Goal: Task Accomplishment & Management: Manage account settings

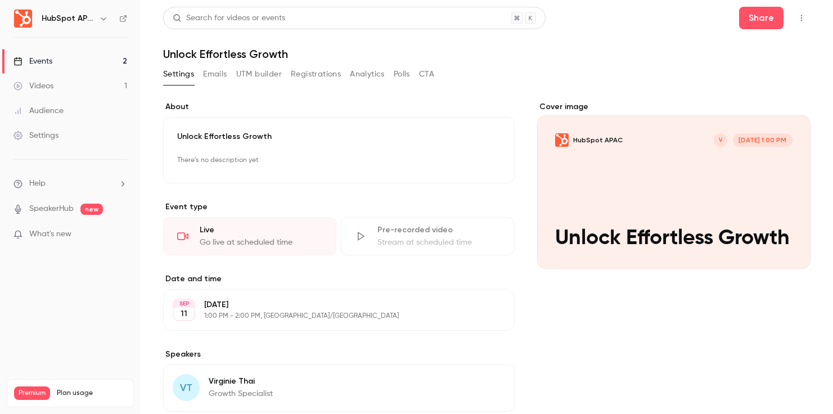
click at [402, 78] on button "Polls" at bounding box center [402, 74] width 16 height 18
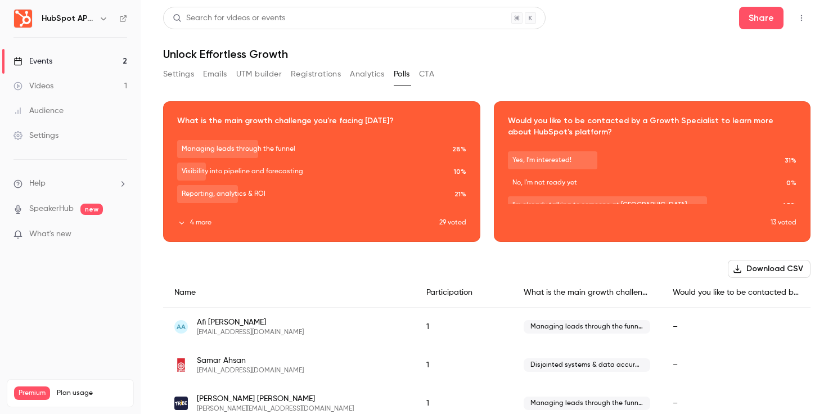
click at [214, 73] on button "Emails" at bounding box center [215, 74] width 24 height 18
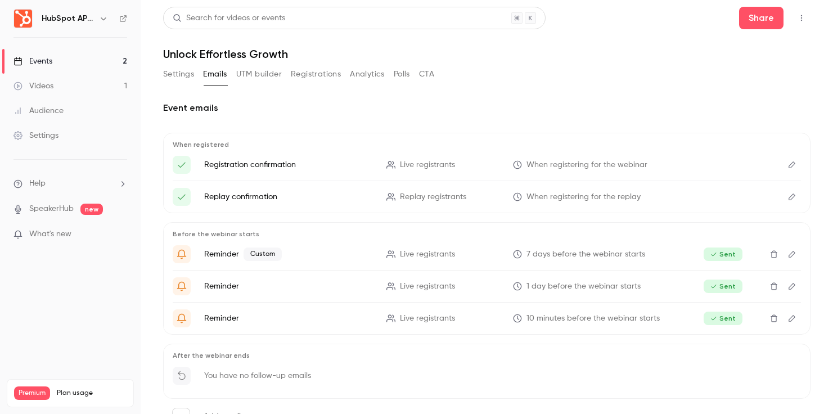
click at [403, 74] on button "Polls" at bounding box center [402, 74] width 16 height 18
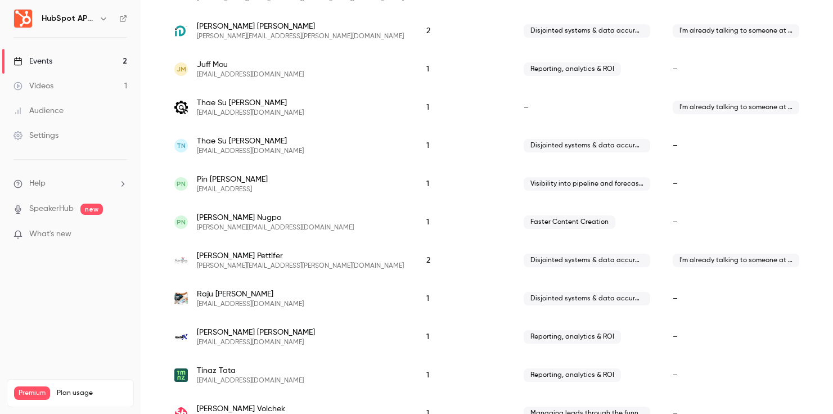
scroll to position [1218, 0]
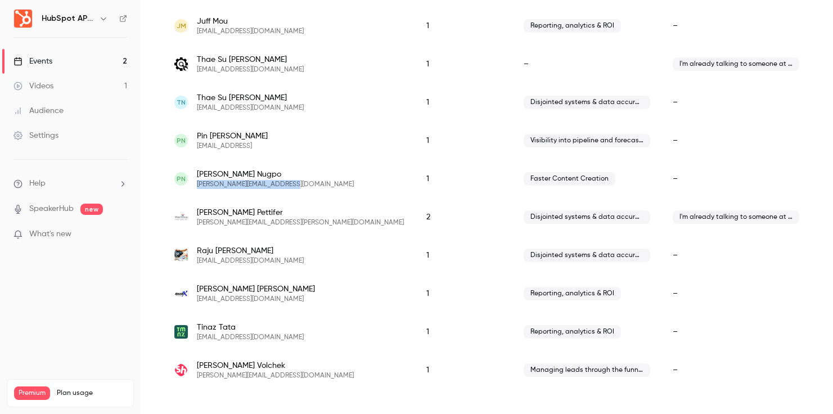
drag, startPoint x: 292, startPoint y: 187, endPoint x: 198, endPoint y: 186, distance: 93.3
click at [198, 186] on div "PN Paula Nugpo paula.lightmakers@gmail.com" at bounding box center [288, 179] width 229 height 20
copy span "[PERSON_NAME][EMAIL_ADDRESS][DOMAIN_NAME]"
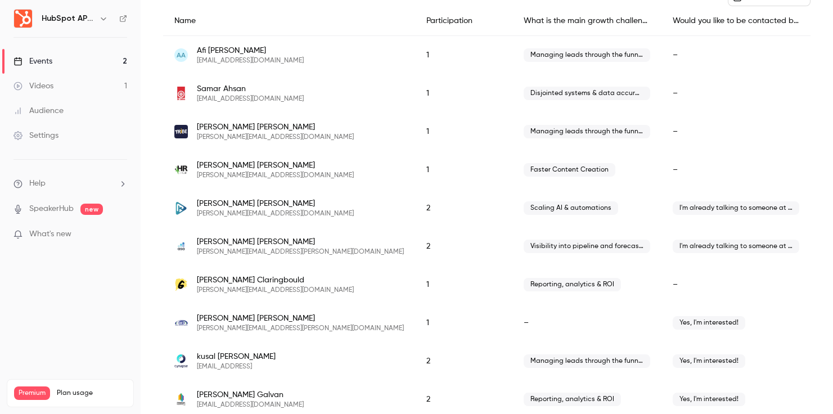
scroll to position [270, 0]
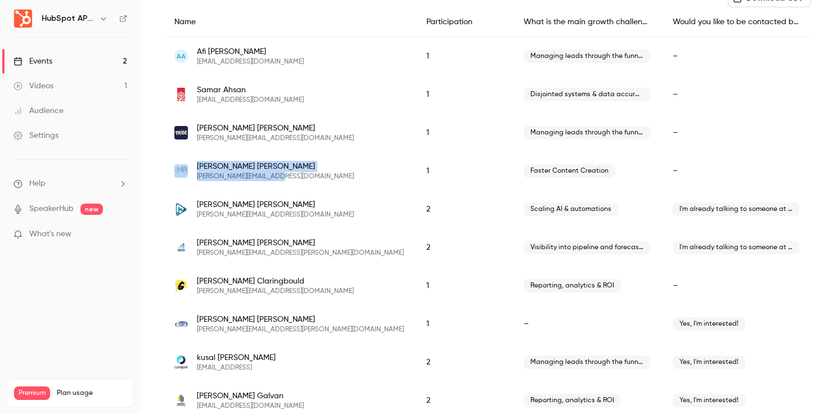
drag, startPoint x: 276, startPoint y: 175, endPoint x: 191, endPoint y: 175, distance: 84.3
click at [191, 175] on div "[PERSON_NAME] [PERSON_NAME][EMAIL_ADDRESS][DOMAIN_NAME]" at bounding box center [288, 171] width 229 height 20
click at [284, 173] on div "[PERSON_NAME] [PERSON_NAME][EMAIL_ADDRESS][DOMAIN_NAME]" at bounding box center [288, 171] width 229 height 20
drag, startPoint x: 276, startPoint y: 177, endPoint x: 195, endPoint y: 176, distance: 81.0
click at [195, 176] on div "[PERSON_NAME] [PERSON_NAME][EMAIL_ADDRESS][DOMAIN_NAME]" at bounding box center [288, 171] width 229 height 20
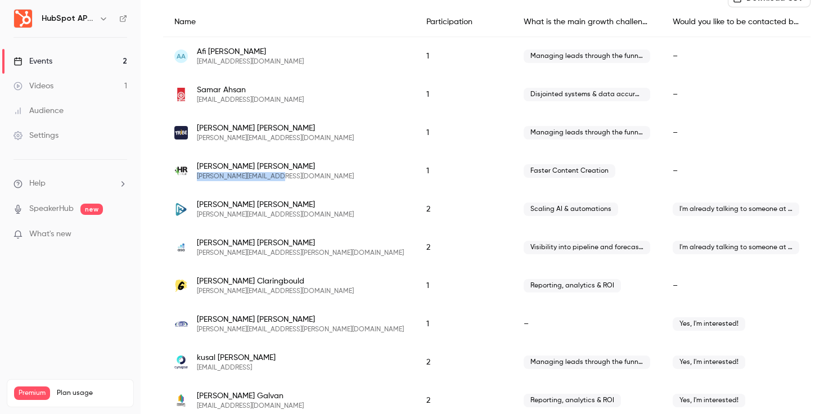
copy span "[PERSON_NAME][EMAIL_ADDRESS][DOMAIN_NAME]"
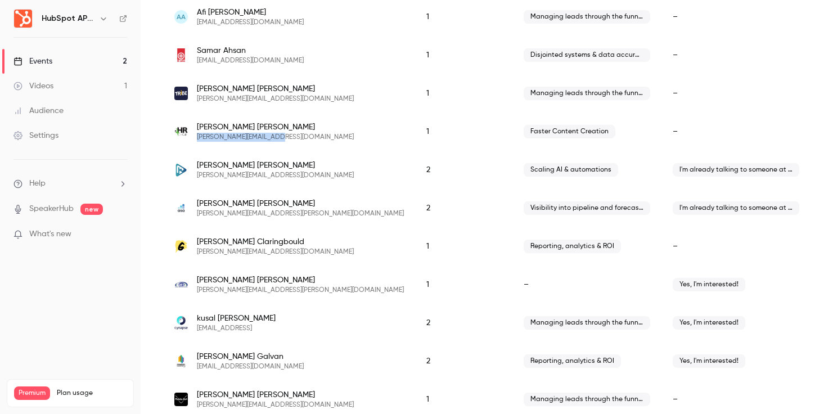
scroll to position [310, 0]
click at [99, 83] on link "Videos 1" at bounding box center [70, 86] width 141 height 25
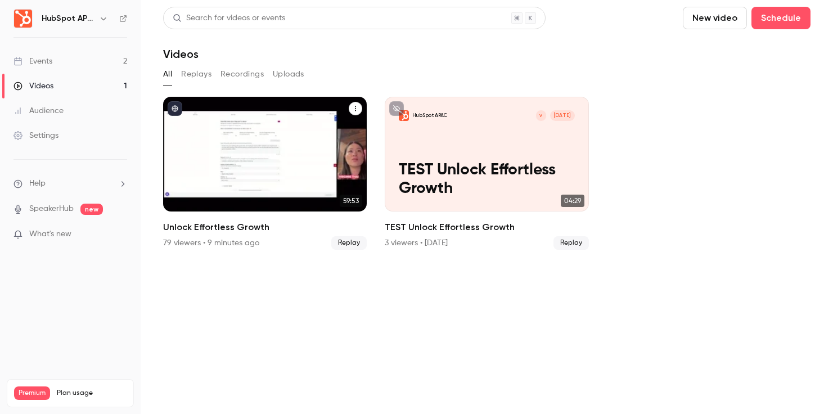
click at [359, 110] on button "Unlock Effortless Growth" at bounding box center [355, 108] width 13 height 13
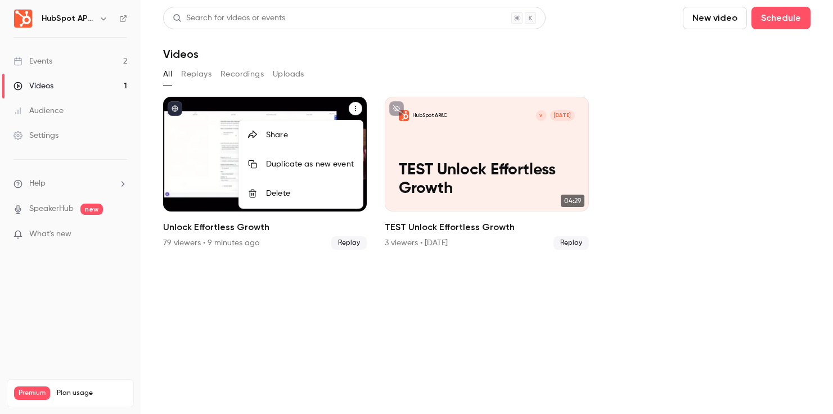
click at [396, 73] on div at bounding box center [416, 207] width 833 height 414
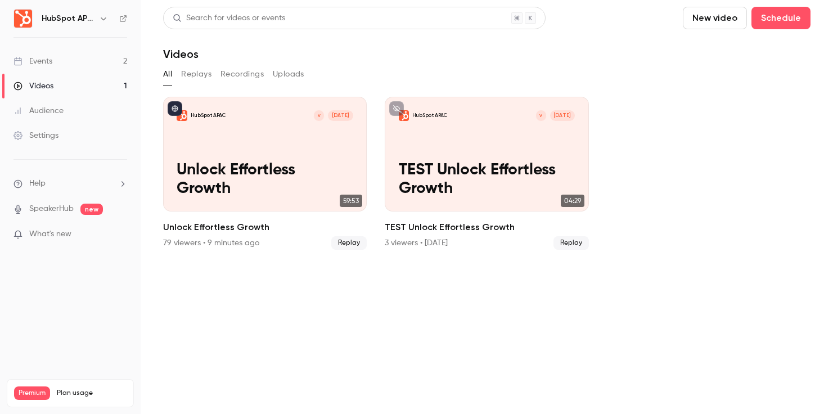
click at [243, 74] on button "Recordings" at bounding box center [241, 74] width 43 height 18
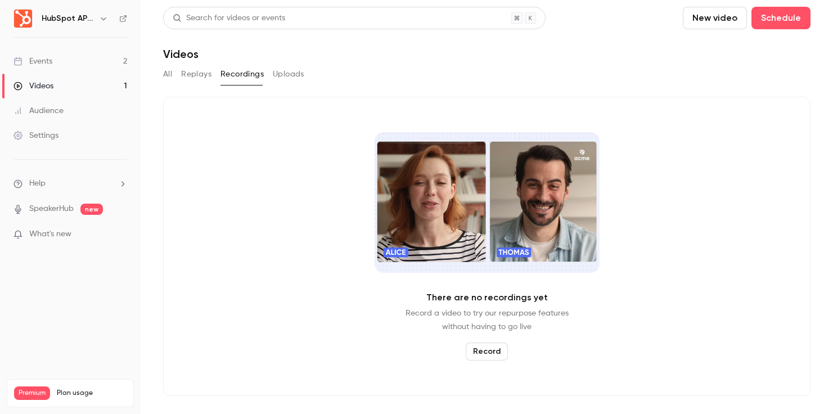
click at [174, 75] on div "All Replays Recordings Uploads" at bounding box center [486, 74] width 647 height 18
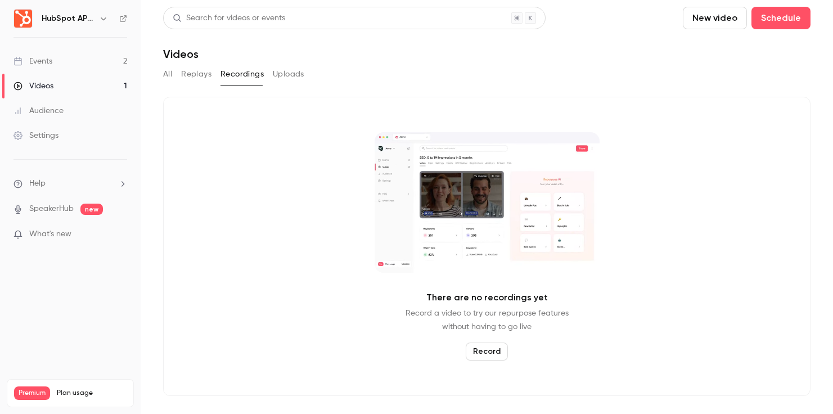
click at [170, 75] on button "All" at bounding box center [167, 74] width 9 height 18
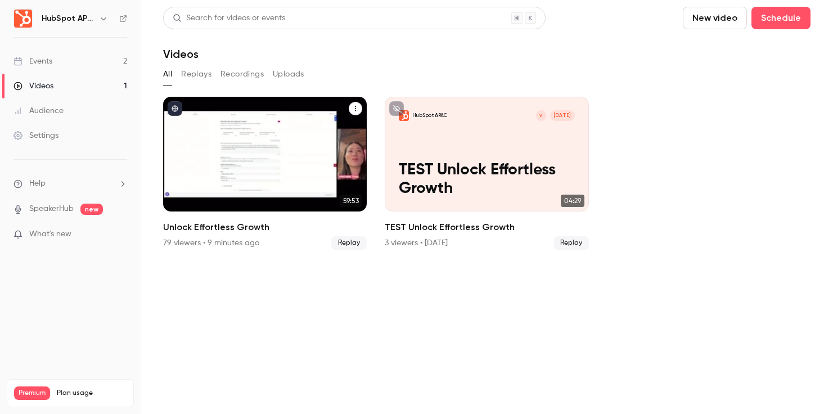
click at [356, 109] on icon "Unlock Effortless Growth" at bounding box center [355, 108] width 7 height 7
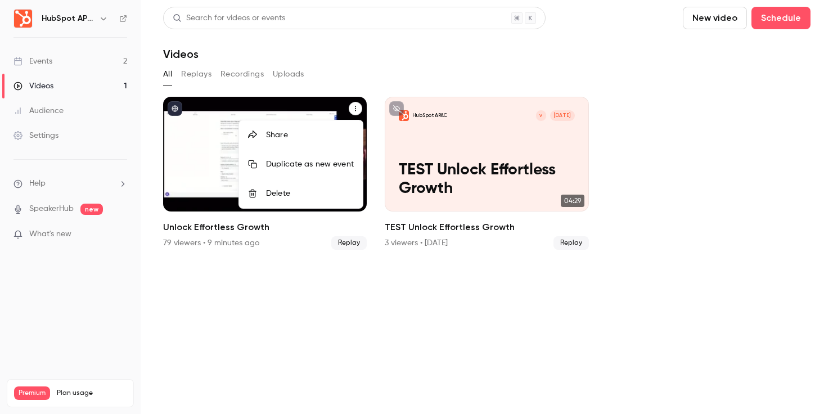
click at [326, 147] on li "Share" at bounding box center [301, 134] width 124 height 29
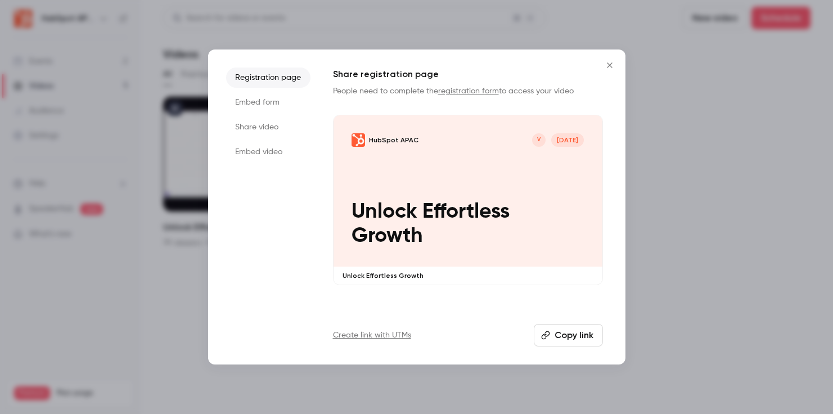
click at [276, 106] on li "Embed form" at bounding box center [268, 102] width 84 height 20
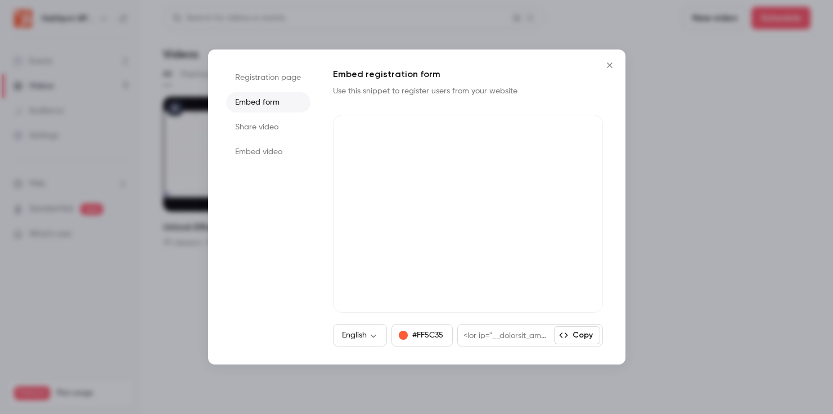
click at [274, 124] on li "Share video" at bounding box center [268, 127] width 84 height 20
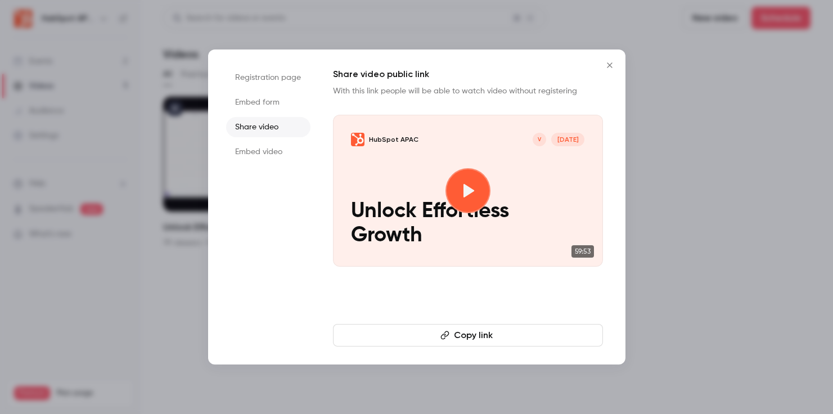
click at [467, 335] on button "Copy link" at bounding box center [468, 335] width 270 height 22
click at [283, 155] on li "Embed video" at bounding box center [268, 152] width 84 height 20
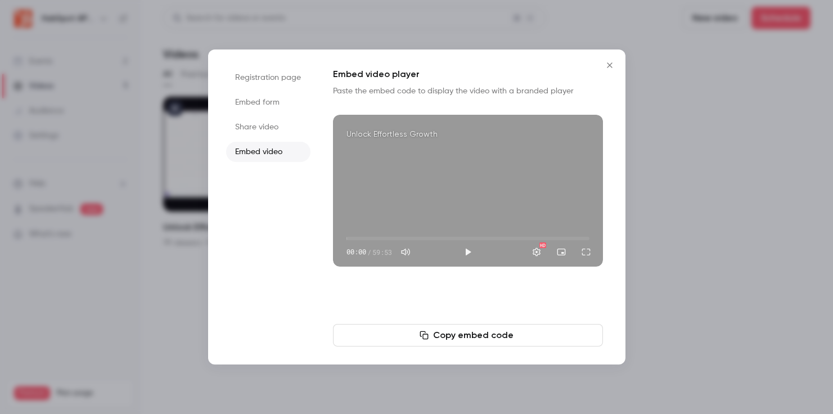
click at [439, 334] on button "Copy embed code" at bounding box center [468, 335] width 270 height 22
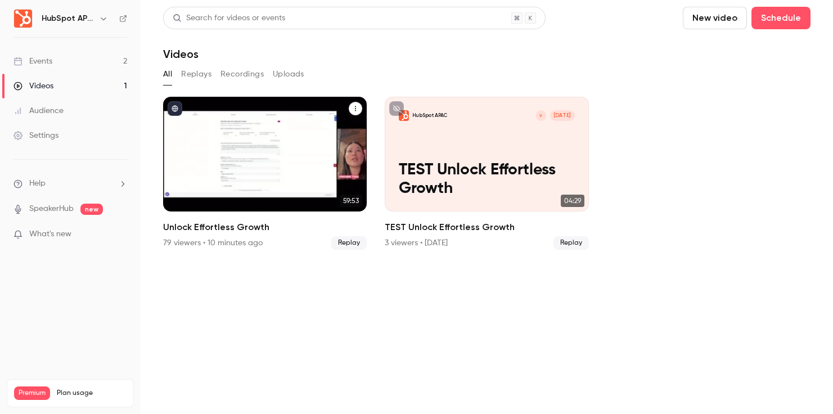
click at [355, 111] on icon "Unlock Effortless Growth" at bounding box center [355, 108] width 1 height 5
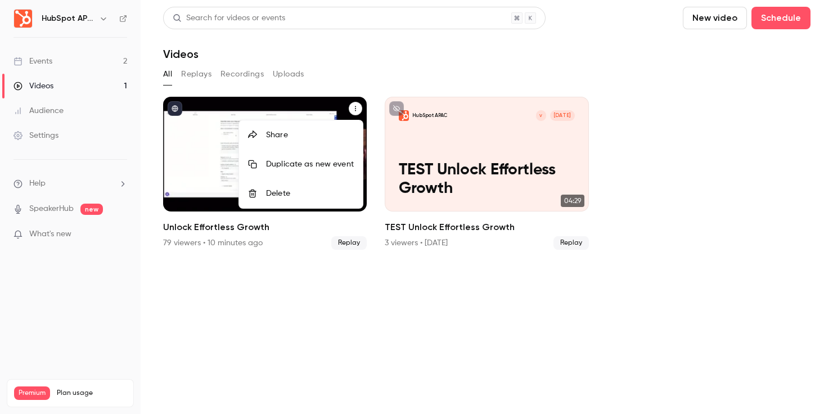
click at [354, 84] on div at bounding box center [416, 207] width 833 height 414
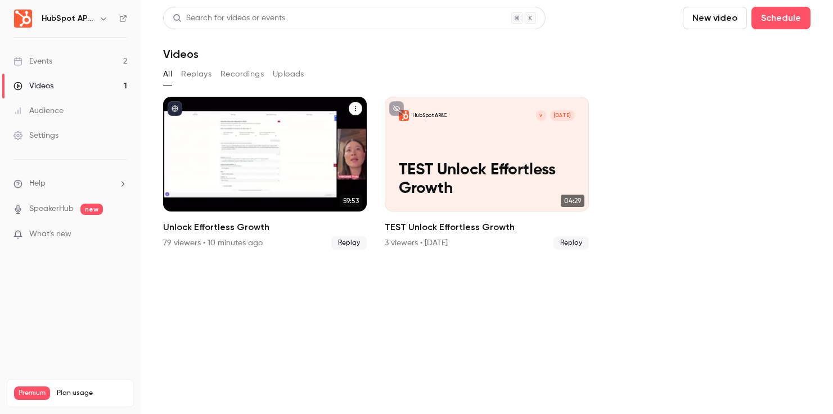
click at [206, 75] on button "Replays" at bounding box center [196, 74] width 30 height 18
click at [356, 109] on icon "Unlock Effortless Growth" at bounding box center [355, 108] width 7 height 7
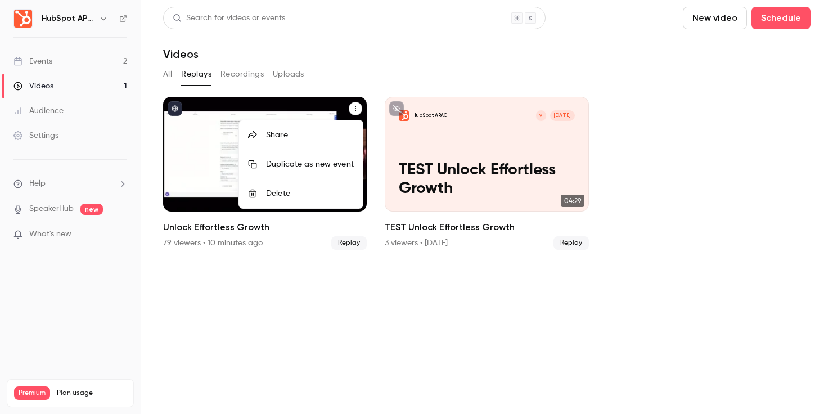
click at [390, 70] on div at bounding box center [416, 207] width 833 height 414
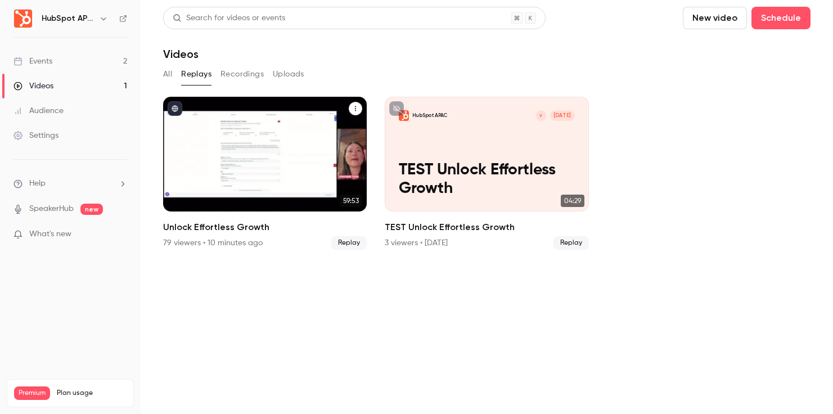
click at [285, 74] on button "Uploads" at bounding box center [288, 74] width 31 height 18
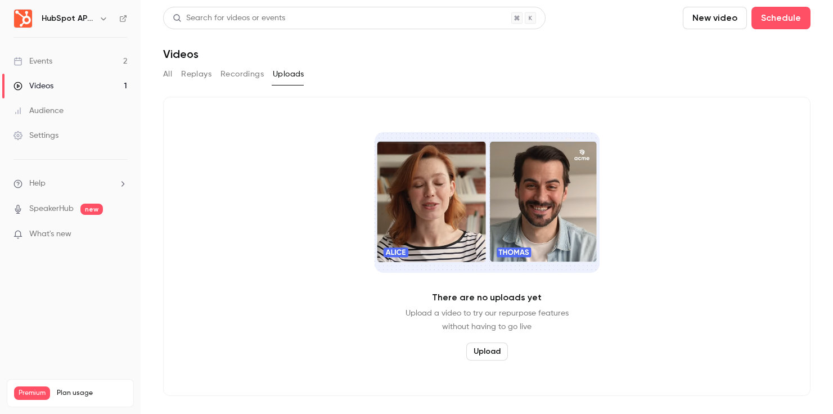
click at [171, 74] on button "All" at bounding box center [167, 74] width 9 height 18
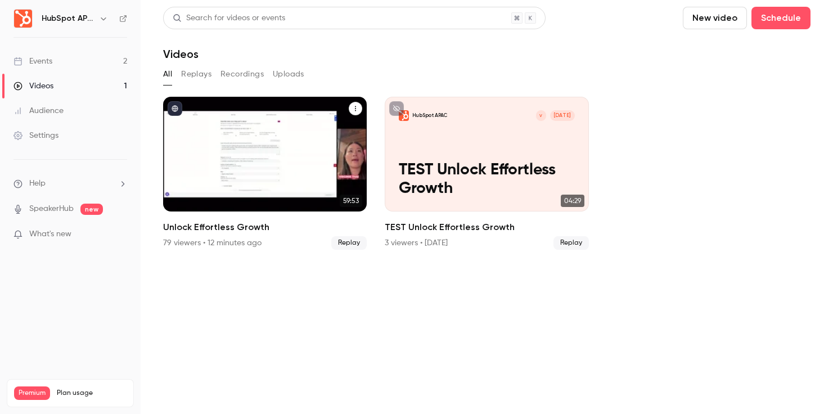
click at [357, 108] on icon "Unlock Effortless Growth" at bounding box center [355, 108] width 7 height 7
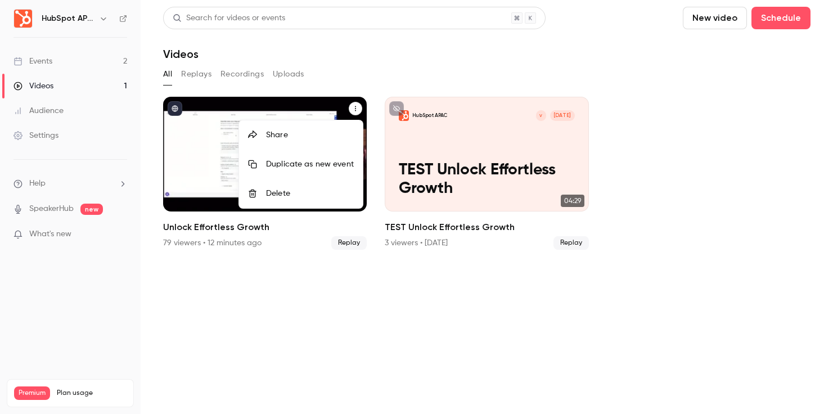
click at [327, 137] on div "Share" at bounding box center [310, 134] width 88 height 11
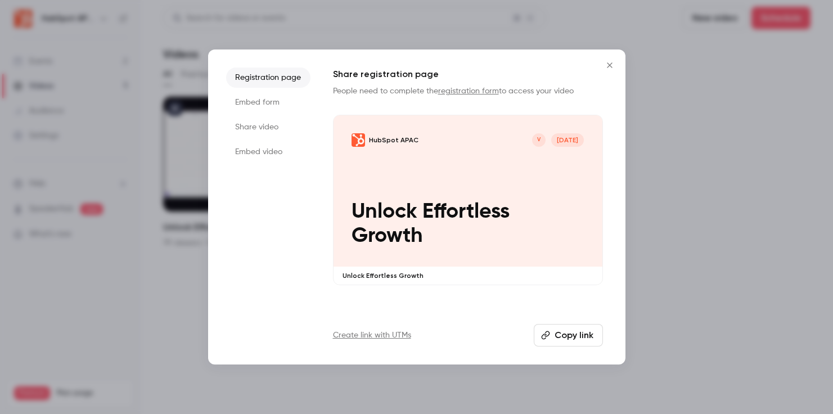
click at [274, 130] on li "Share video" at bounding box center [268, 127] width 84 height 20
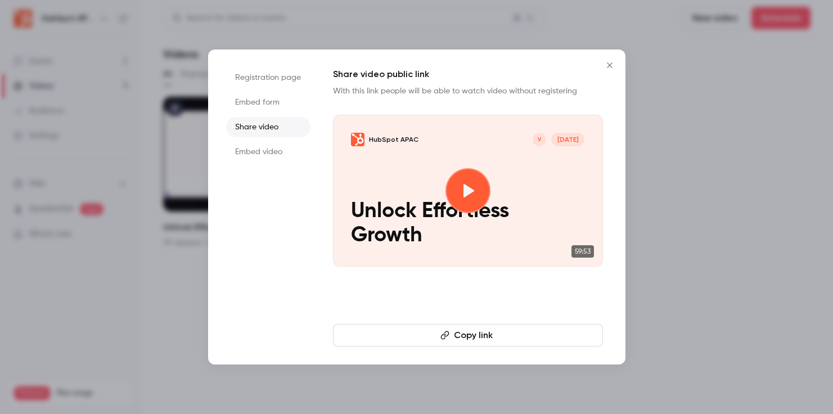
click at [457, 340] on button "Copy link" at bounding box center [468, 335] width 270 height 22
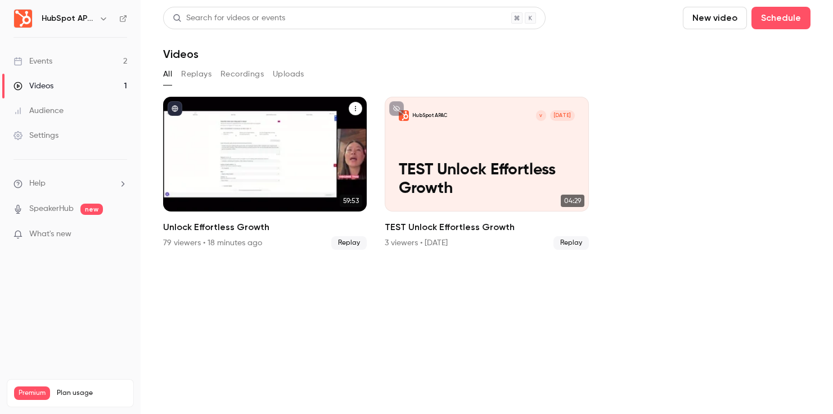
click at [355, 108] on icon "Unlock Effortless Growth" at bounding box center [355, 108] width 7 height 7
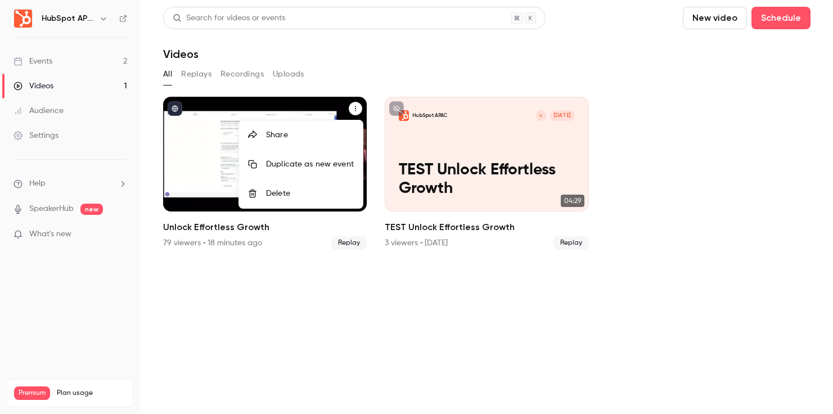
click at [355, 108] on div at bounding box center [416, 207] width 833 height 414
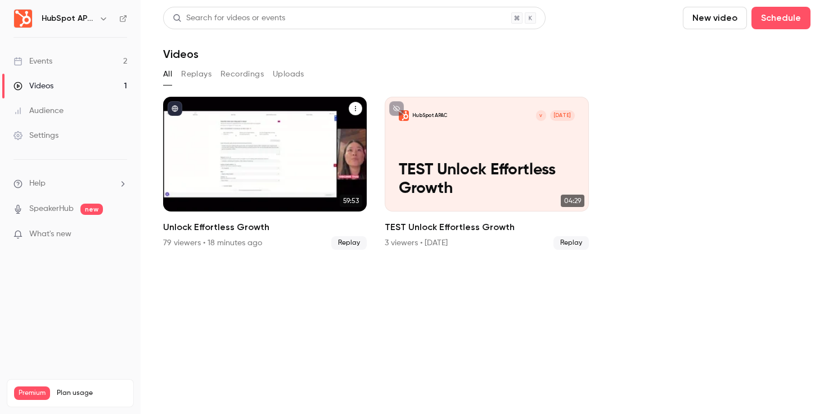
click at [339, 240] on span "Replay" at bounding box center [348, 242] width 35 height 13
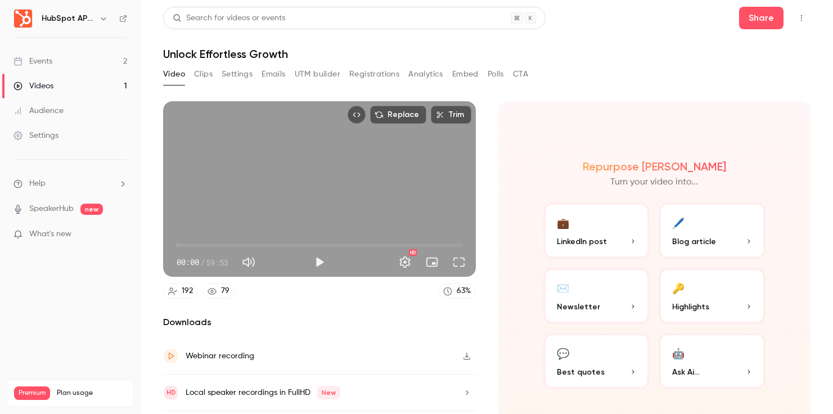
scroll to position [31, 0]
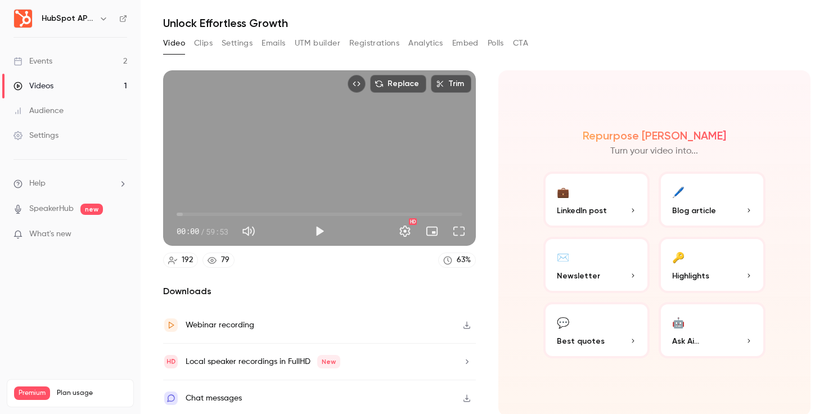
click at [463, 326] on icon "button" at bounding box center [466, 325] width 7 height 7
click at [95, 65] on link "Events 2" at bounding box center [70, 61] width 141 height 25
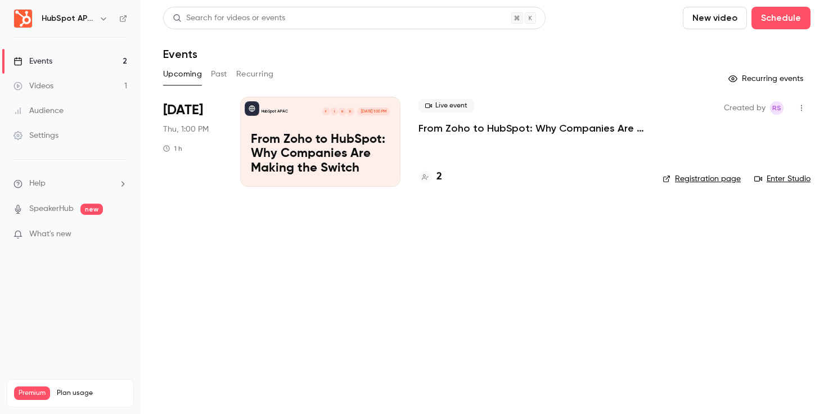
click at [222, 77] on button "Past" at bounding box center [219, 74] width 16 height 18
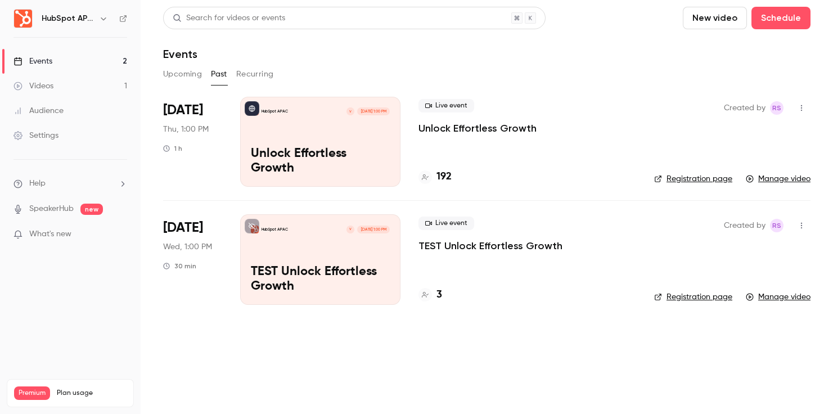
click at [514, 130] on p "Unlock Effortless Growth" at bounding box center [477, 127] width 118 height 13
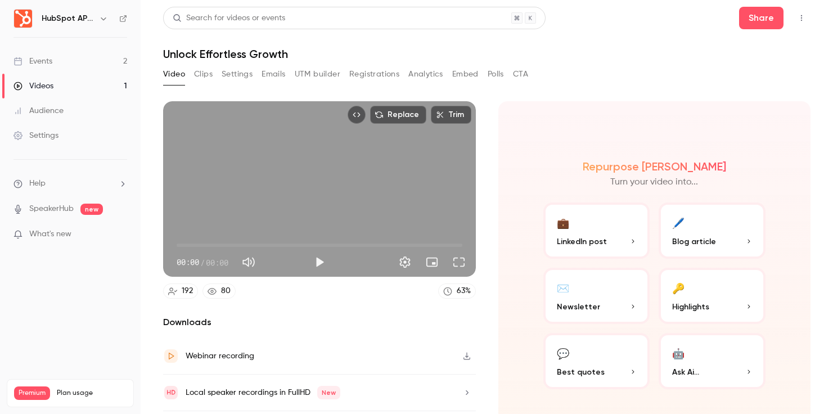
click at [494, 69] on button "Polls" at bounding box center [495, 74] width 16 height 18
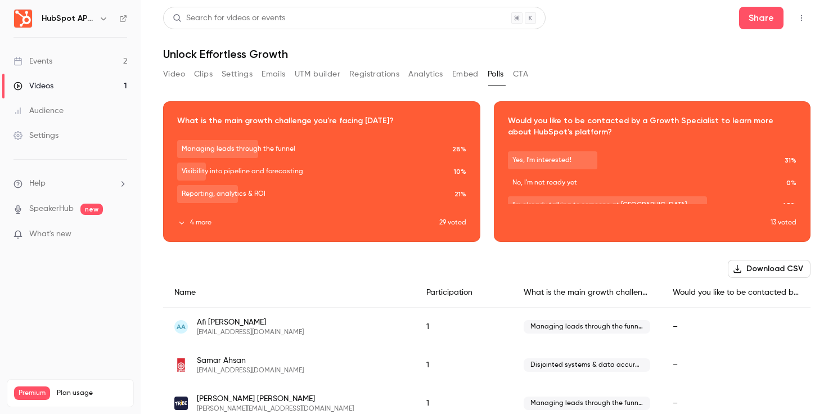
click at [213, 224] on button "4 more" at bounding box center [308, 223] width 262 height 10
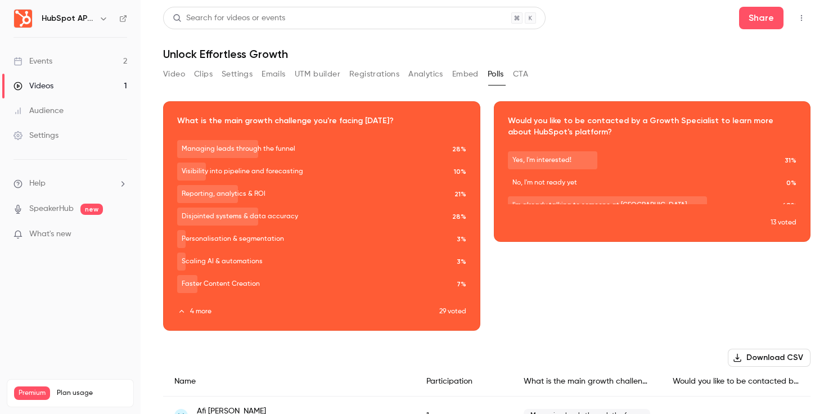
click at [380, 78] on button "Registrations" at bounding box center [374, 74] width 50 height 18
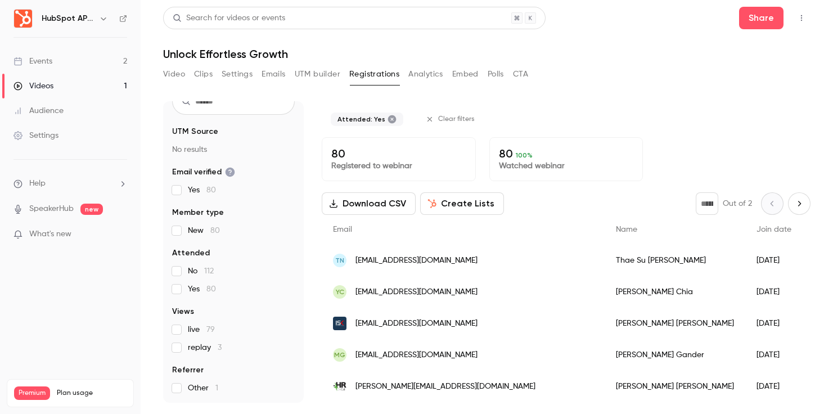
scroll to position [47, 0]
click at [464, 210] on button "Create Lists" at bounding box center [462, 203] width 84 height 22
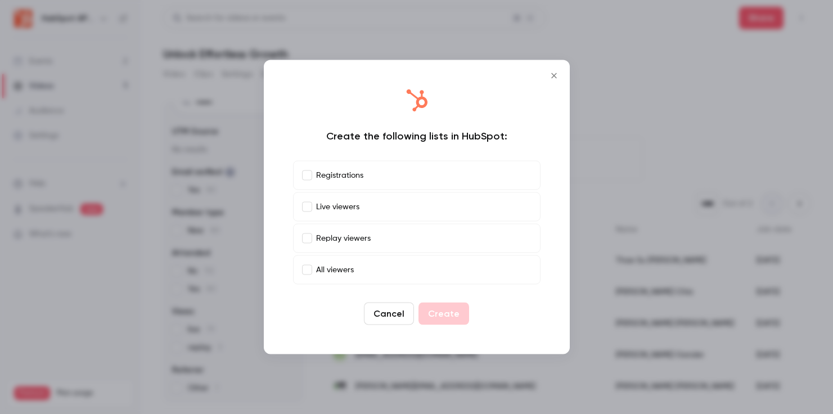
click at [392, 317] on button "Cancel" at bounding box center [389, 313] width 50 height 22
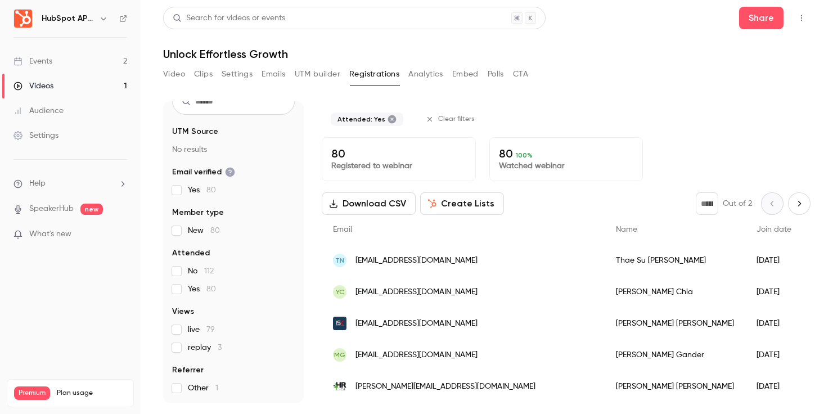
click at [473, 209] on button "Create Lists" at bounding box center [462, 203] width 84 height 22
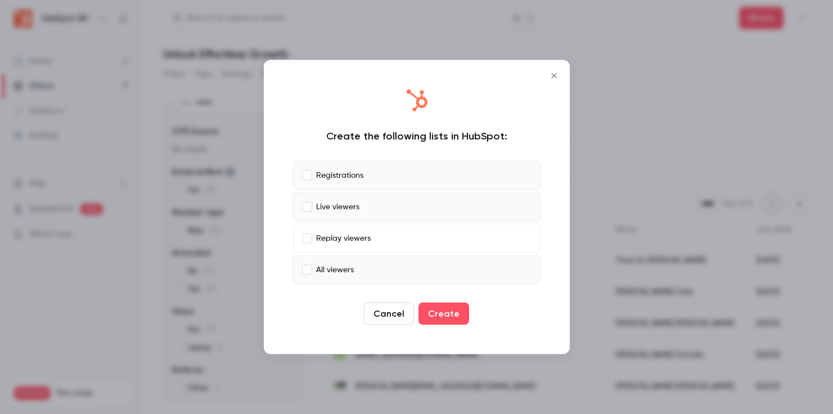
click at [309, 264] on label "All viewers" at bounding box center [416, 269] width 247 height 29
click at [433, 311] on button "Create" at bounding box center [443, 313] width 51 height 22
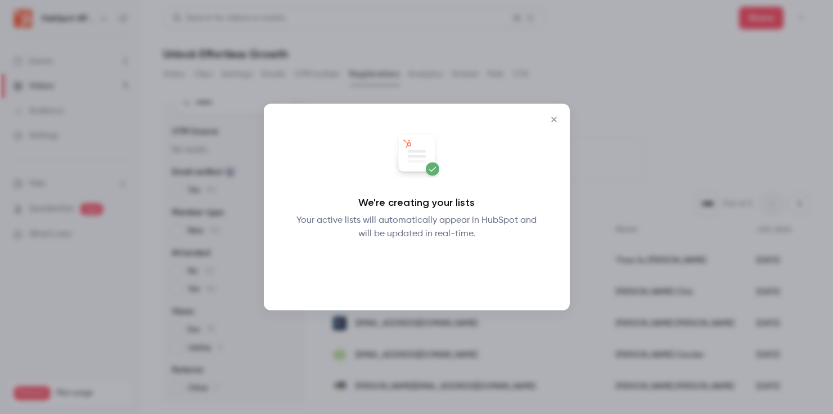
click at [419, 268] on button "Okay" at bounding box center [416, 270] width 41 height 22
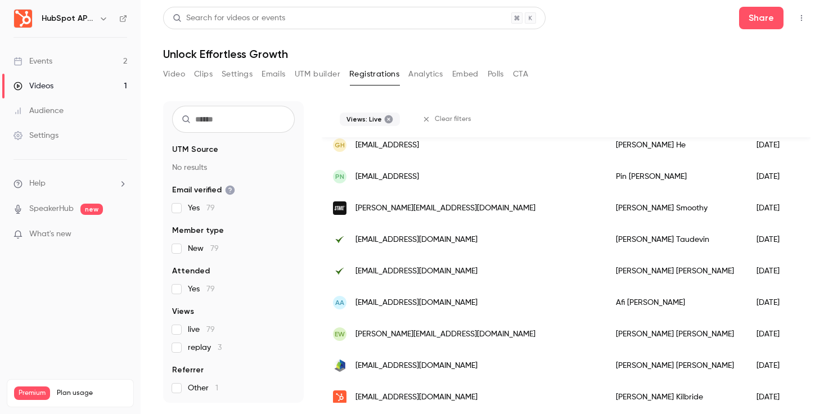
scroll to position [1425, 0]
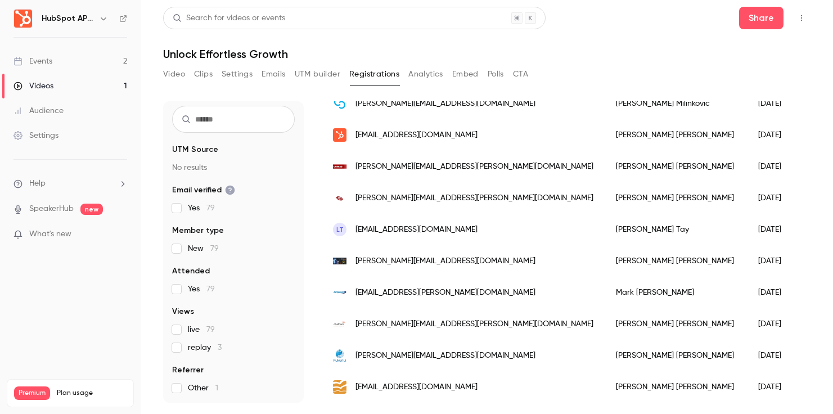
click at [180, 293] on label "Yes 79" at bounding box center [233, 288] width 123 height 11
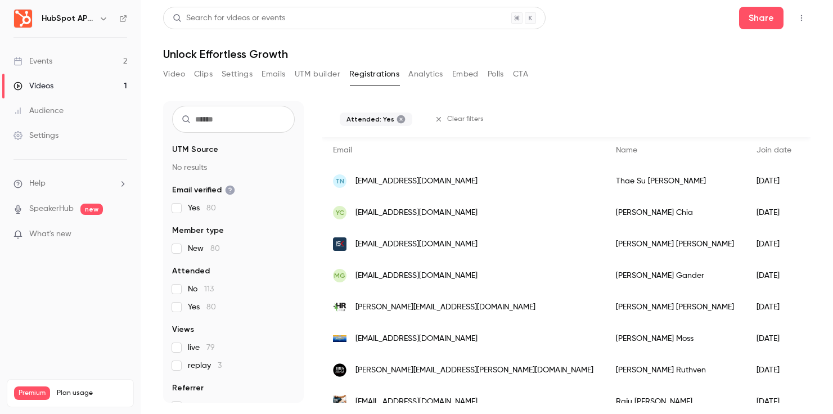
scroll to position [0, 0]
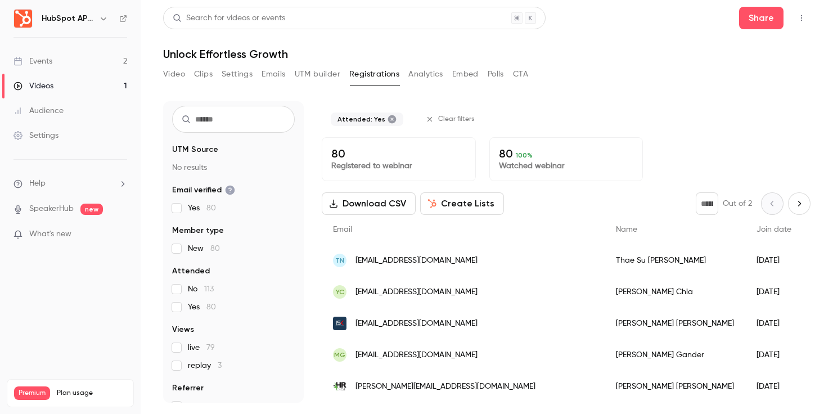
click at [461, 208] on button "Create Lists" at bounding box center [462, 203] width 84 height 22
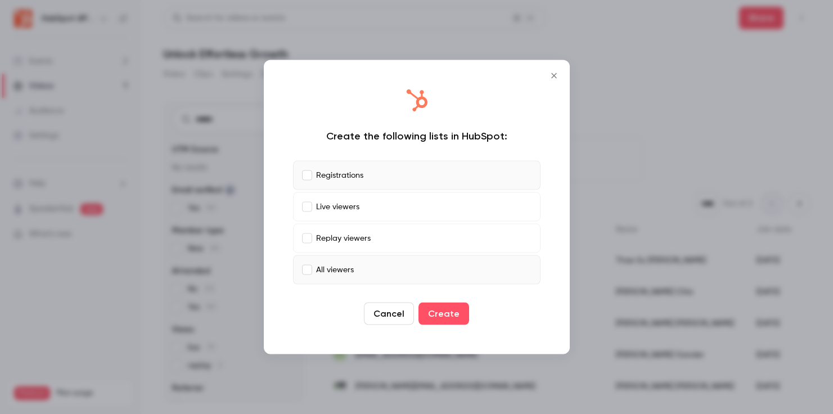
click at [305, 180] on label "Registrations" at bounding box center [416, 175] width 247 height 29
click at [549, 77] on icon "Close" at bounding box center [553, 75] width 13 height 9
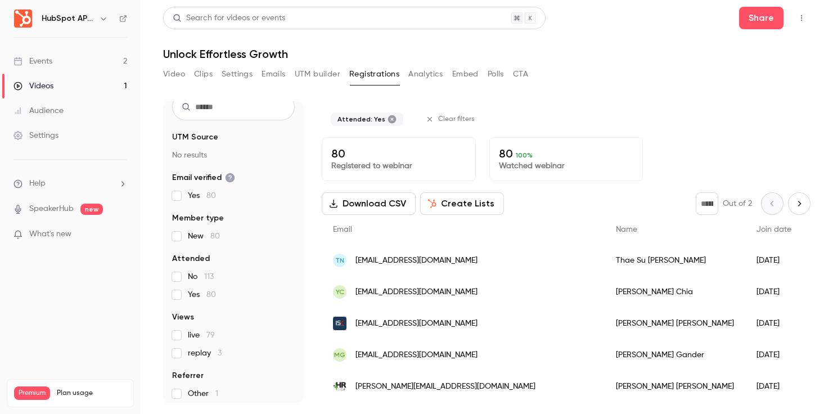
scroll to position [47, 0]
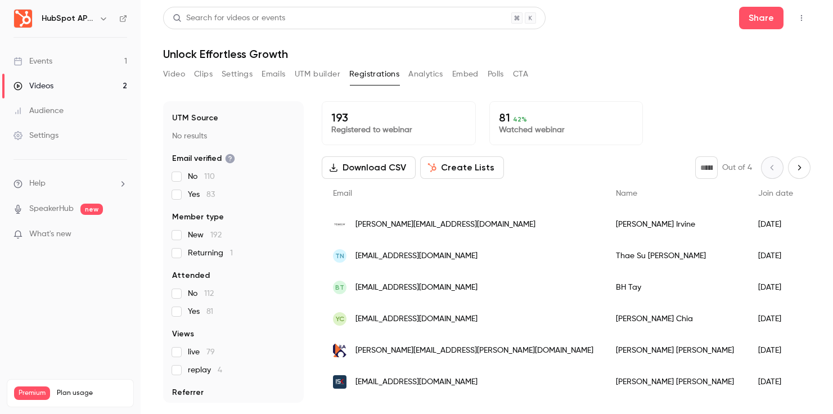
scroll to position [83, 0]
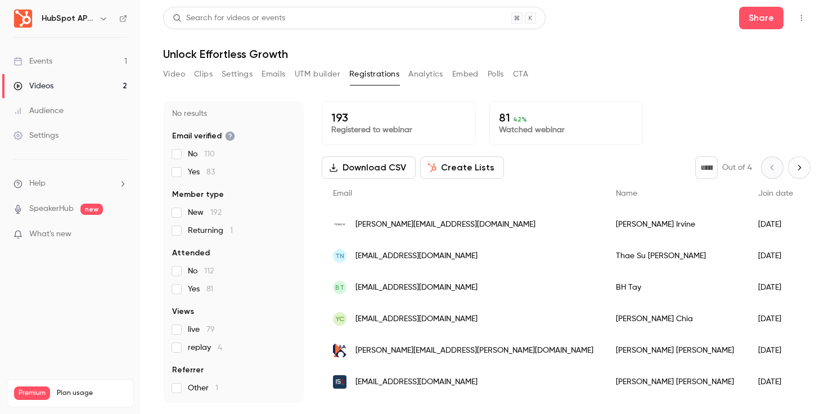
click at [207, 347] on span "replay 4" at bounding box center [205, 347] width 34 height 11
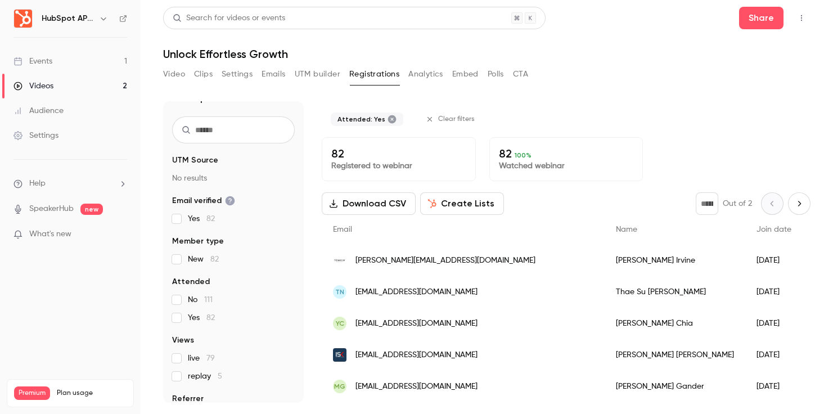
scroll to position [47, 0]
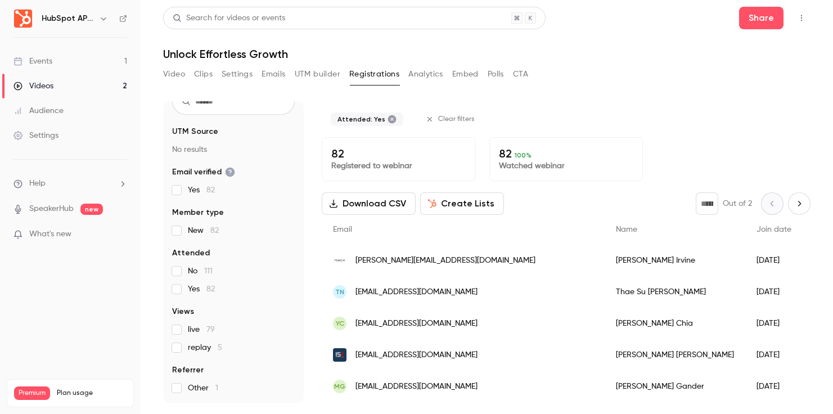
click at [440, 197] on button "Create Lists" at bounding box center [462, 203] width 84 height 22
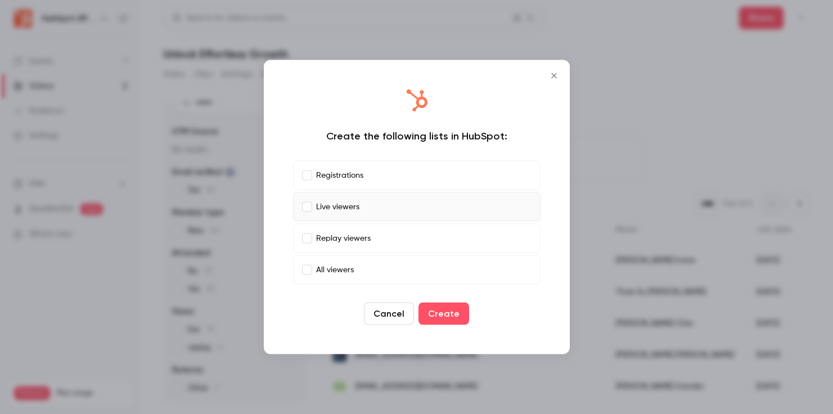
click at [558, 74] on icon "Close" at bounding box center [553, 75] width 13 height 9
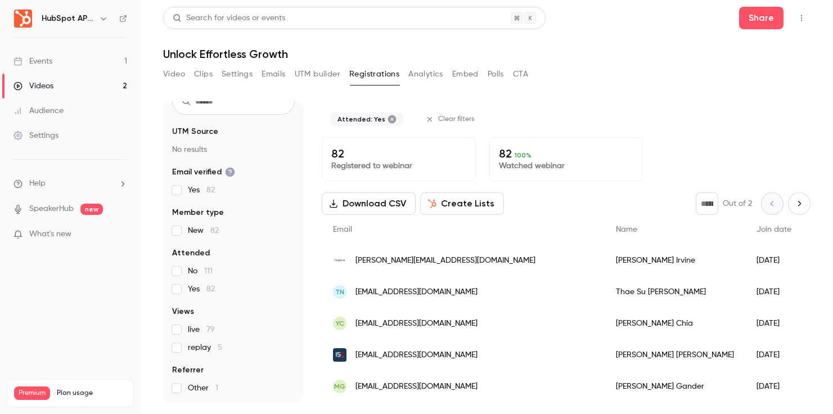
click at [416, 71] on button "Analytics" at bounding box center [425, 74] width 35 height 18
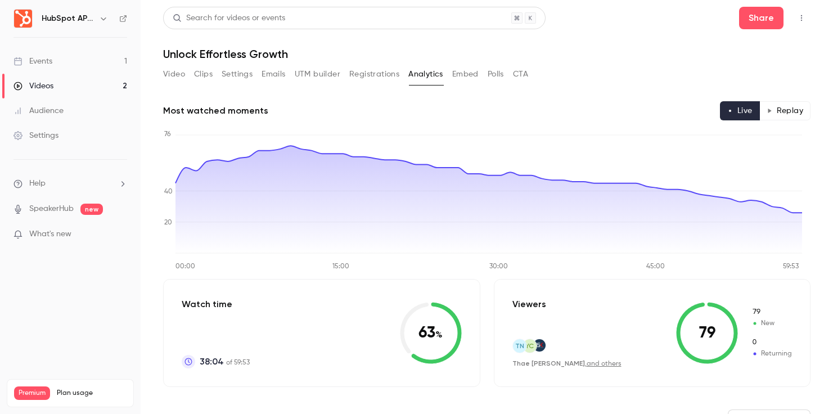
click at [781, 112] on button "Replay" at bounding box center [784, 110] width 51 height 19
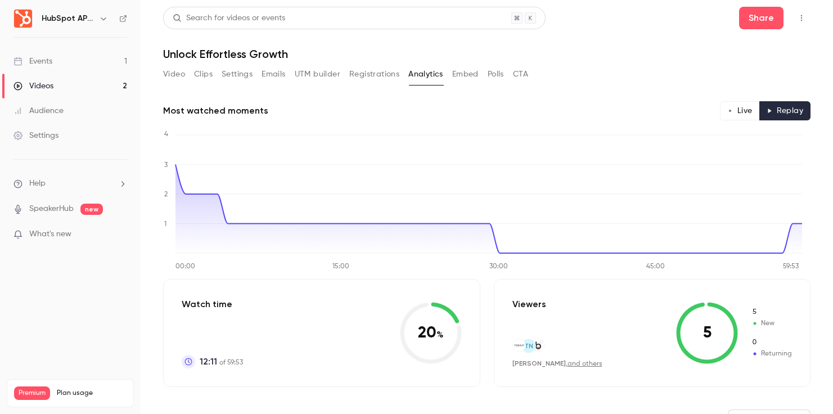
click at [739, 106] on button "Live" at bounding box center [740, 110] width 40 height 19
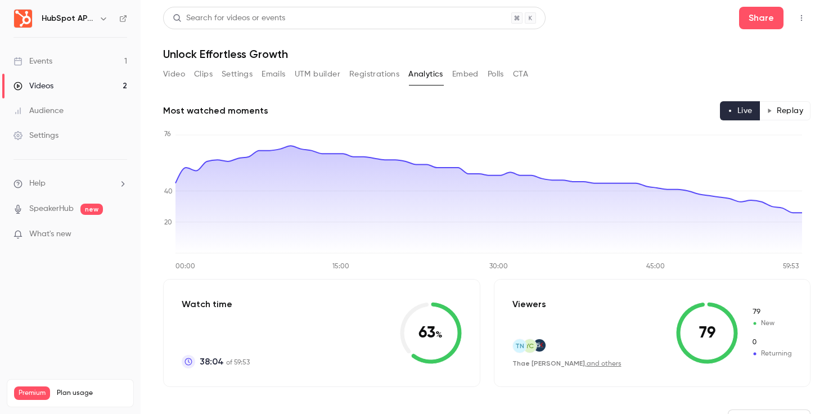
click at [767, 107] on button "Replay" at bounding box center [784, 110] width 51 height 19
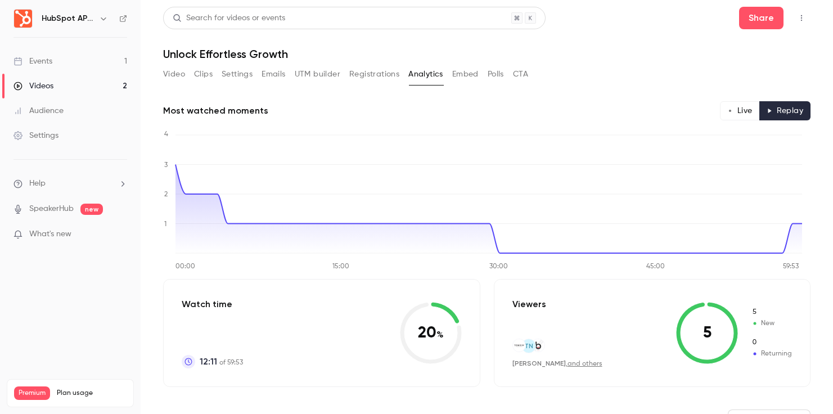
click at [729, 109] on button "Live" at bounding box center [740, 110] width 40 height 19
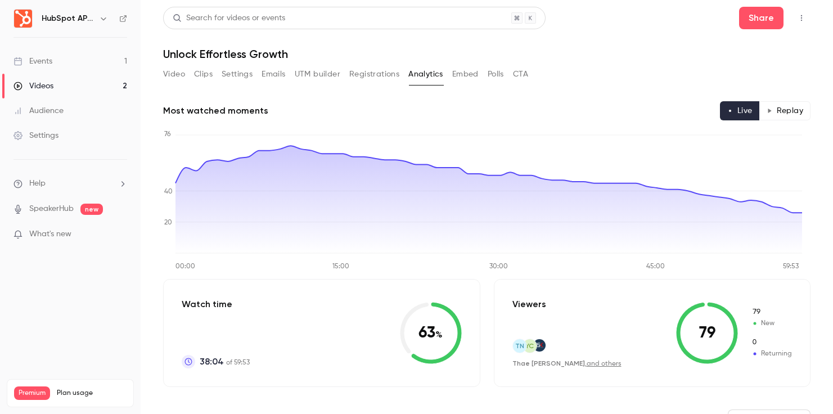
click at [383, 67] on button "Registrations" at bounding box center [374, 74] width 50 height 18
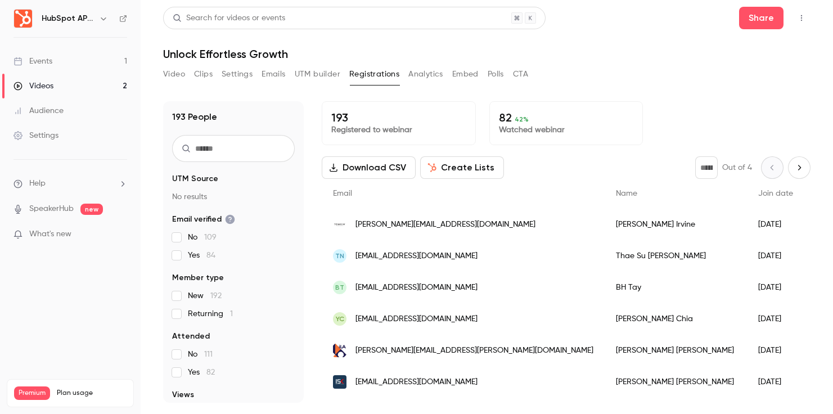
click at [491, 80] on button "Polls" at bounding box center [495, 74] width 16 height 18
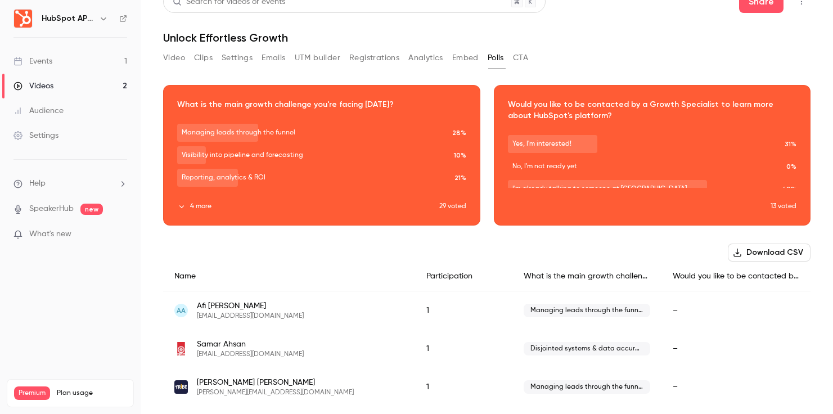
scroll to position [17, 0]
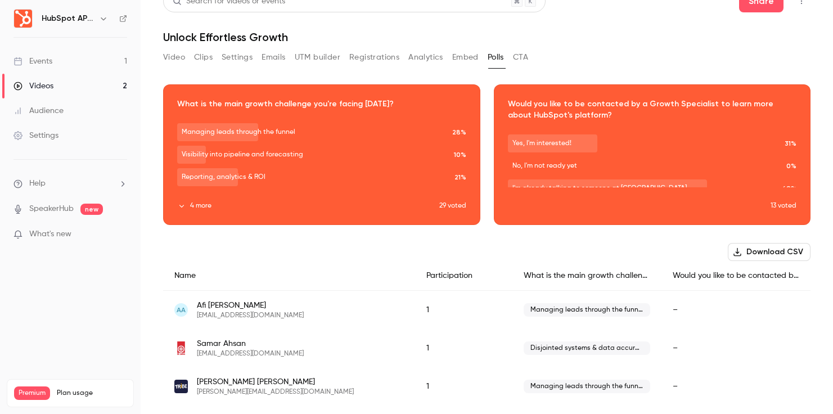
click at [581, 164] on div "Download image" at bounding box center [652, 154] width 316 height 139
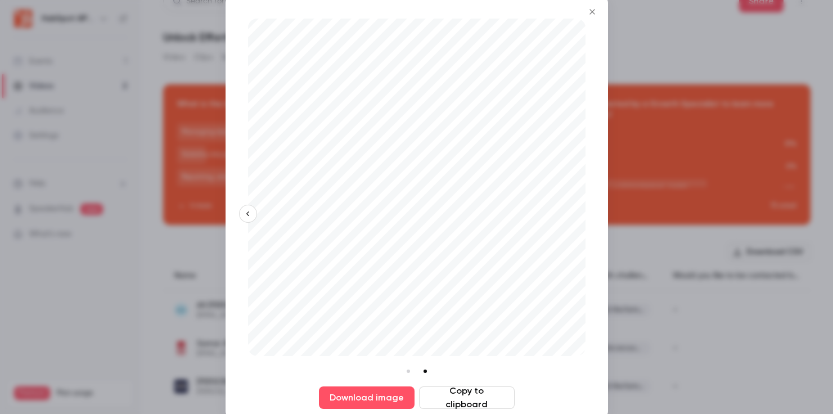
click at [589, 8] on icon "Close" at bounding box center [591, 11] width 13 height 9
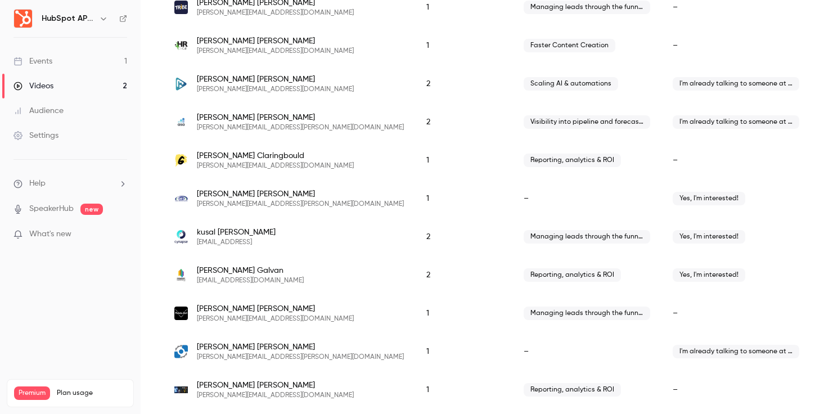
scroll to position [382, 0]
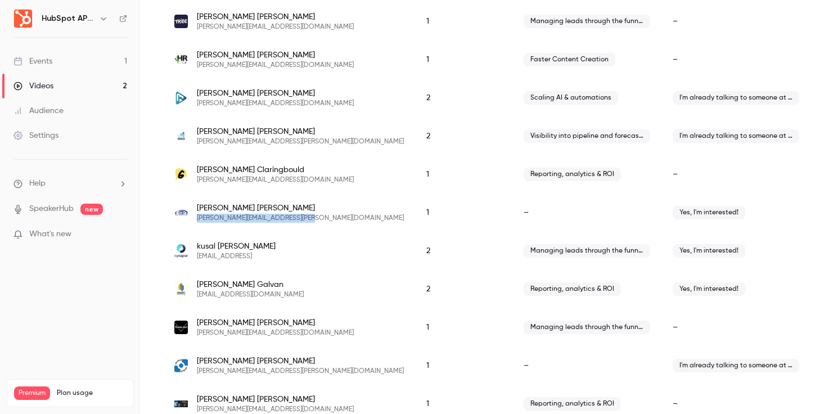
drag, startPoint x: 197, startPoint y: 219, endPoint x: 307, endPoint y: 220, distance: 109.6
click at [307, 220] on div "[PERSON_NAME] [PERSON_NAME][EMAIL_ADDRESS][PERSON_NAME][DOMAIN_NAME]" at bounding box center [288, 212] width 229 height 20
copy span "[PERSON_NAME][EMAIL_ADDRESS][PERSON_NAME][DOMAIN_NAME]"
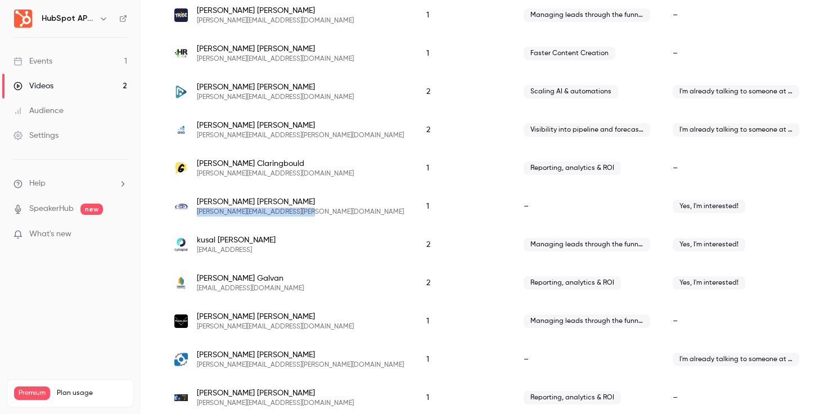
scroll to position [386, 0]
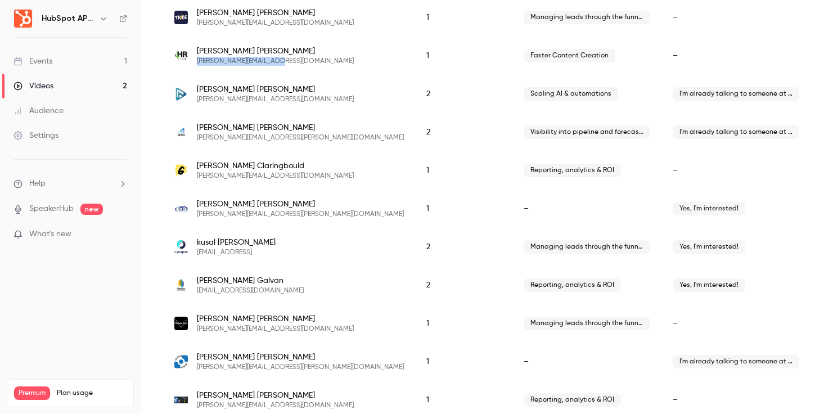
drag, startPoint x: 274, startPoint y: 61, endPoint x: 196, endPoint y: 61, distance: 77.6
click at [196, 61] on div "[PERSON_NAME] [PERSON_NAME][EMAIL_ADDRESS][DOMAIN_NAME]" at bounding box center [288, 56] width 229 height 20
copy span "[PERSON_NAME][EMAIL_ADDRESS][DOMAIN_NAME]"
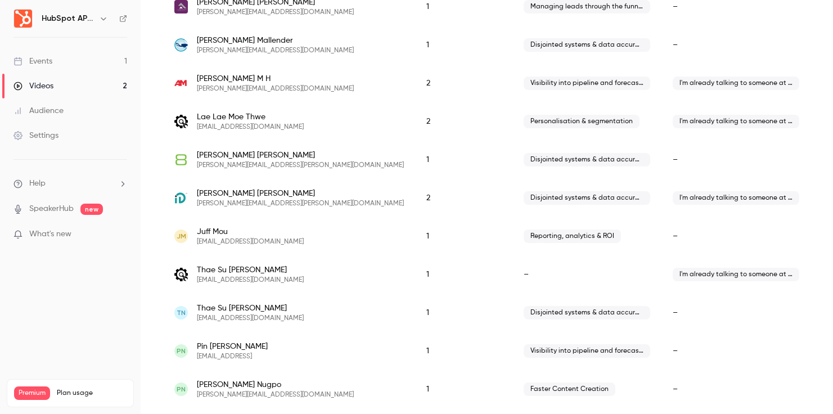
scroll to position [1011, 0]
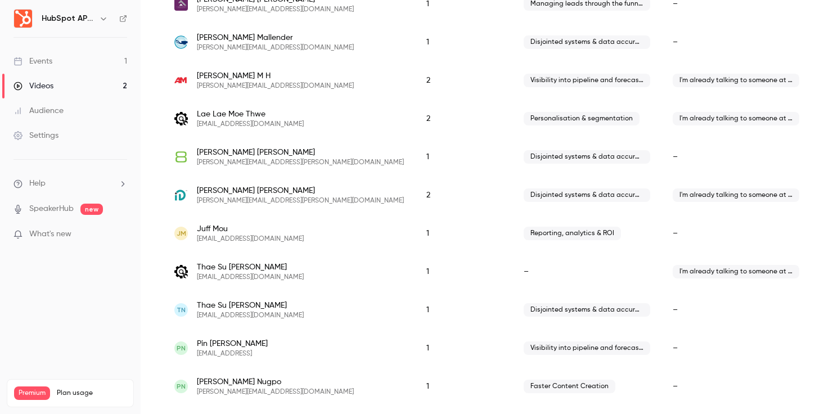
click at [536, 114] on span "Personalisation & segmentation" at bounding box center [581, 118] width 116 height 13
click at [534, 116] on span "Personalisation & segmentation" at bounding box center [581, 118] width 116 height 13
copy span "Personalisation & segmentation"
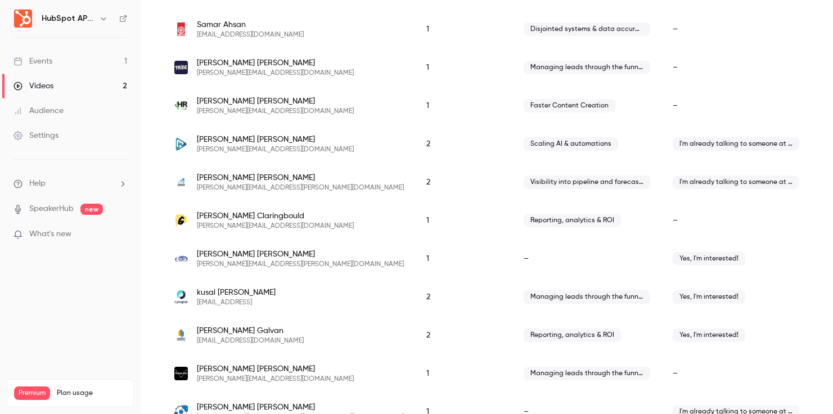
scroll to position [333, 0]
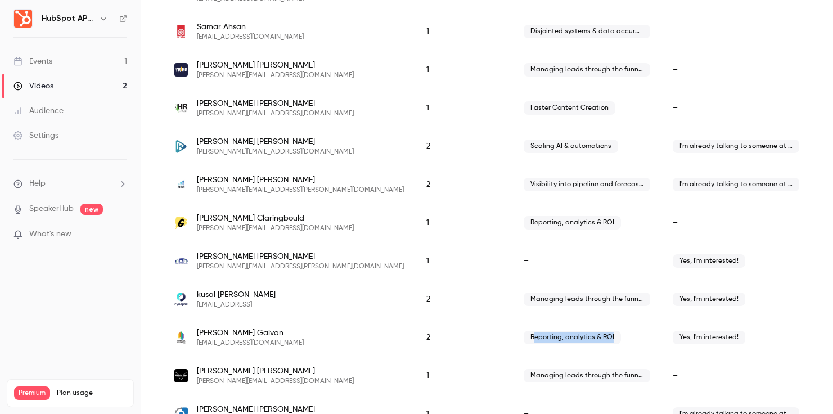
drag, startPoint x: 550, startPoint y: 337, endPoint x: 471, endPoint y: 337, distance: 79.3
click at [523, 337] on span "Reporting, analytics & ROI" at bounding box center [571, 337] width 97 height 13
copy span "Reporting, analytics & ROI"
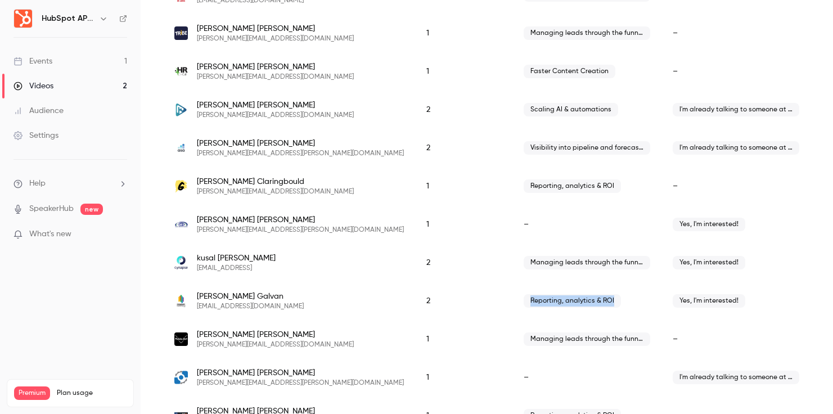
scroll to position [372, 0]
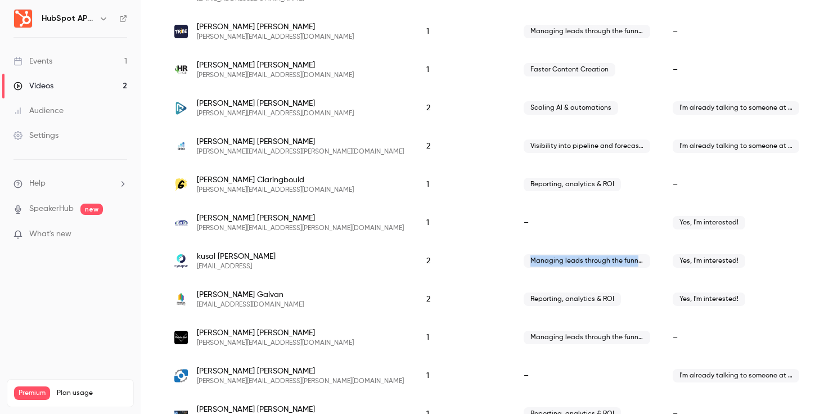
drag, startPoint x: 469, startPoint y: 259, endPoint x: 585, endPoint y: 260, distance: 115.8
click at [585, 260] on div "Managing leads through the funnel" at bounding box center [586, 261] width 149 height 38
copy span "Managing leads through the funnel"
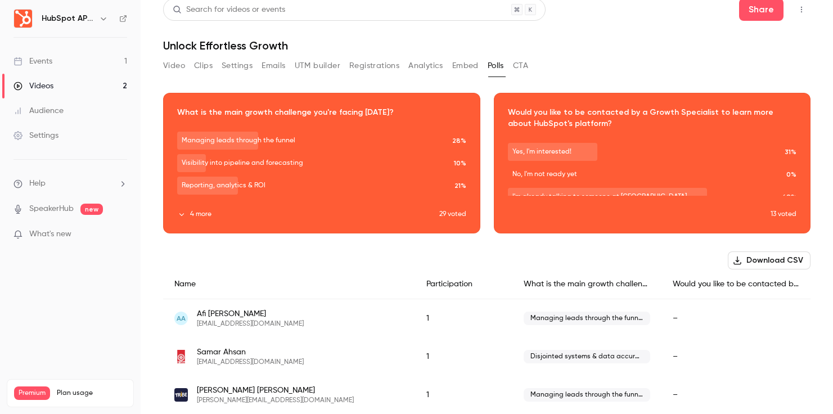
scroll to position [0, 0]
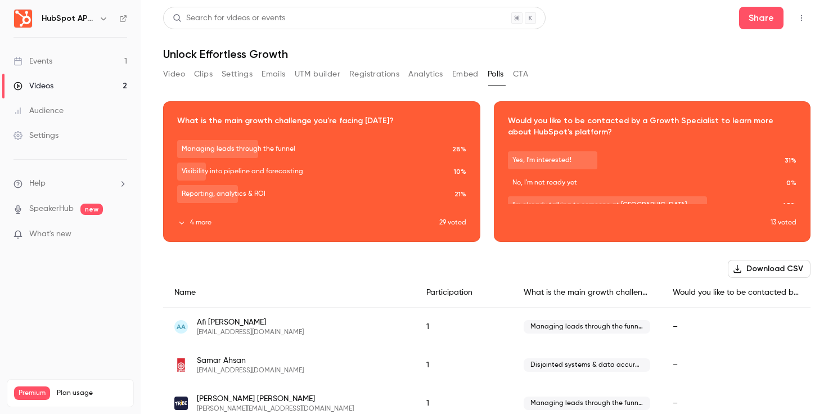
click at [363, 191] on div "Download image" at bounding box center [322, 171] width 316 height 139
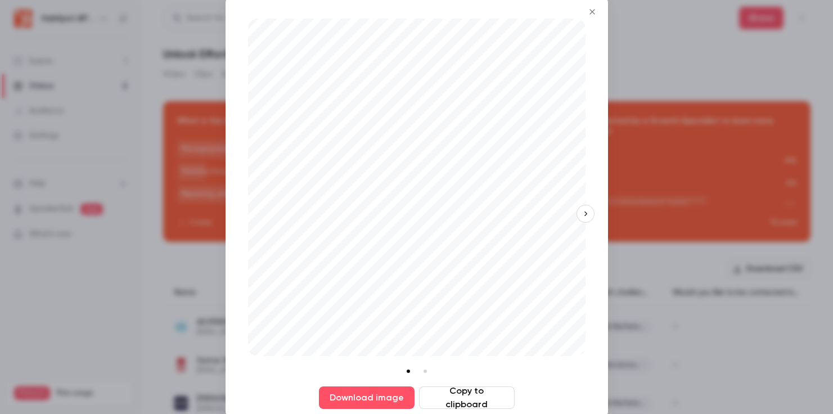
click at [427, 369] on li at bounding box center [425, 371] width 12 height 12
click at [591, 17] on button "Close" at bounding box center [592, 12] width 22 height 22
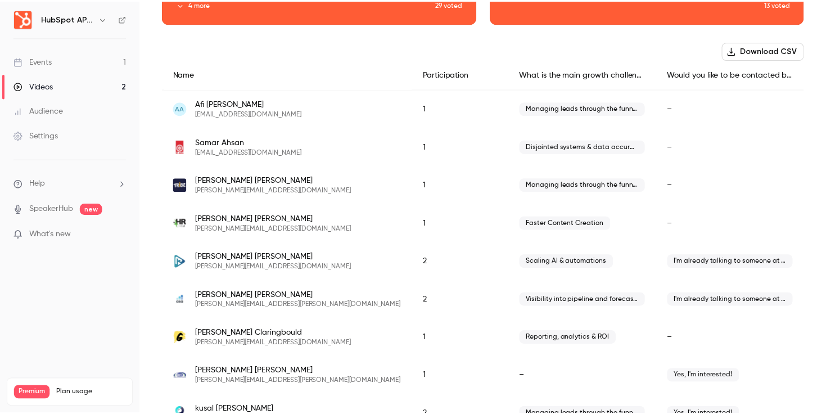
scroll to position [216, 0]
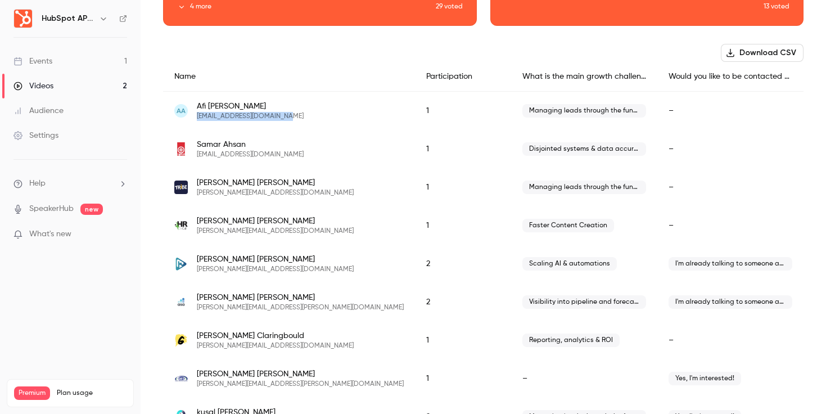
drag, startPoint x: 295, startPoint y: 117, endPoint x: 196, endPoint y: 117, distance: 99.5
click at [196, 117] on div "AA [PERSON_NAME] [EMAIL_ADDRESS][DOMAIN_NAME]" at bounding box center [288, 111] width 229 height 20
copy span "[EMAIL_ADDRESS][DOMAIN_NAME]"
drag, startPoint x: 270, startPoint y: 195, endPoint x: 196, endPoint y: 193, distance: 74.2
click at [196, 193] on div "[PERSON_NAME] [PERSON_NAME][EMAIL_ADDRESS][DOMAIN_NAME]" at bounding box center [288, 187] width 229 height 20
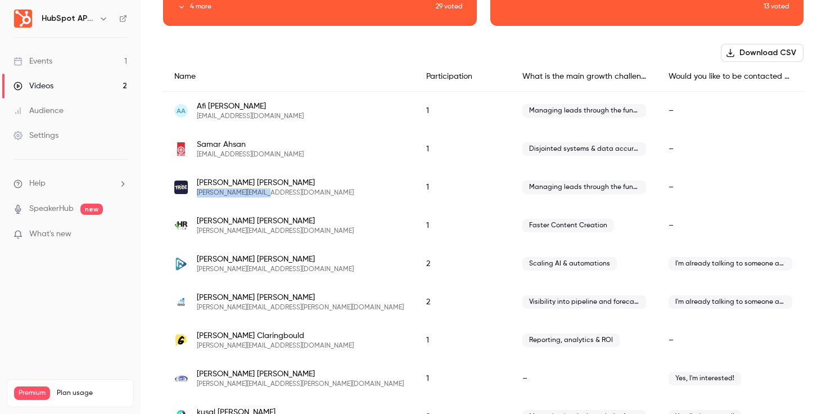
copy span "[PERSON_NAME][EMAIL_ADDRESS][DOMAIN_NAME]"
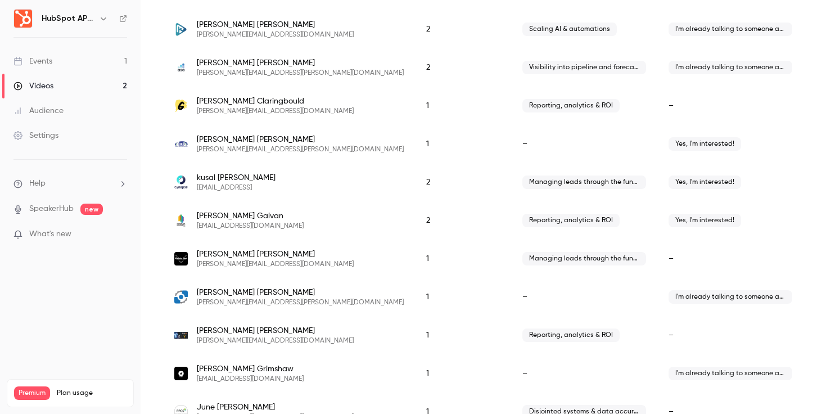
scroll to position [454, 0]
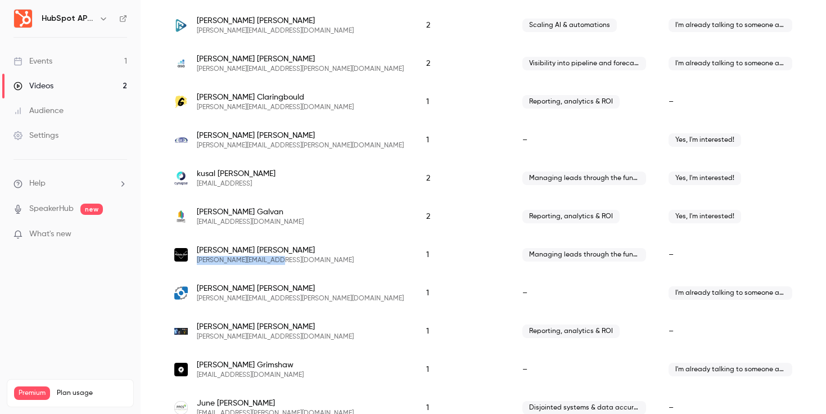
drag, startPoint x: 281, startPoint y: 260, endPoint x: 195, endPoint y: 264, distance: 86.7
click at [195, 264] on div "[PERSON_NAME] [PERSON_NAME][EMAIL_ADDRESS][DOMAIN_NAME]" at bounding box center [288, 255] width 229 height 20
copy span "[PERSON_NAME][EMAIL_ADDRESS][DOMAIN_NAME]"
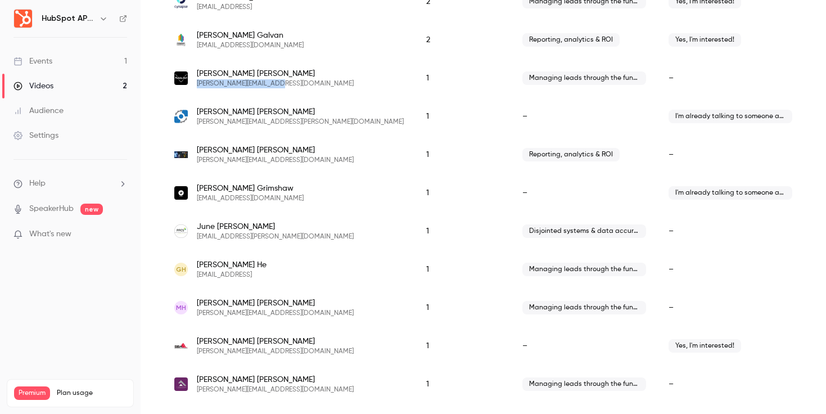
scroll to position [632, 0]
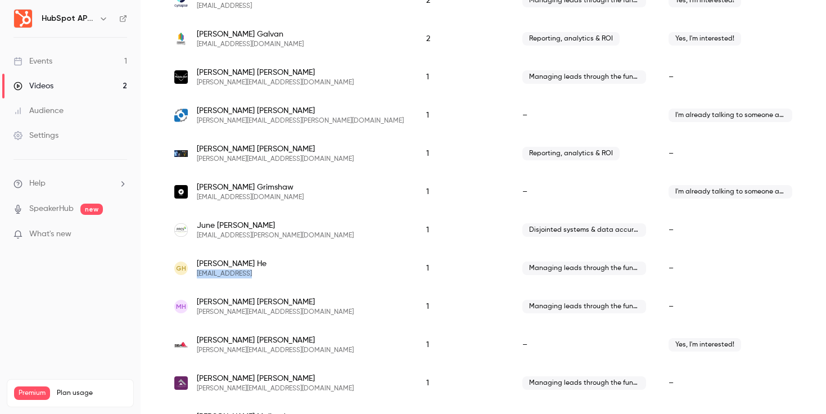
drag, startPoint x: 255, startPoint y: 274, endPoint x: 192, endPoint y: 274, distance: 63.0
click at [192, 274] on div "GH [PERSON_NAME] [PERSON_NAME][EMAIL_ADDRESS]" at bounding box center [288, 268] width 229 height 20
copy span "[EMAIL_ADDRESS]"
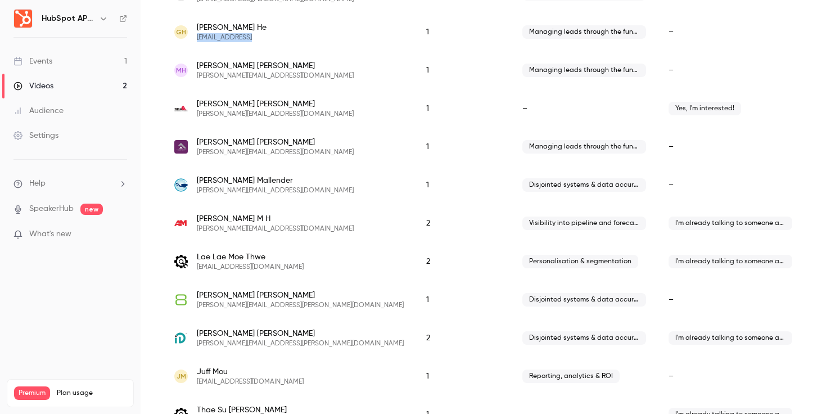
scroll to position [869, 0]
drag, startPoint x: 292, startPoint y: 76, endPoint x: 197, endPoint y: 75, distance: 95.6
click at [197, 75] on div "MH [PERSON_NAME] [PERSON_NAME][EMAIL_ADDRESS][DOMAIN_NAME]" at bounding box center [288, 70] width 229 height 20
copy span "[PERSON_NAME][EMAIL_ADDRESS][DOMAIN_NAME]"
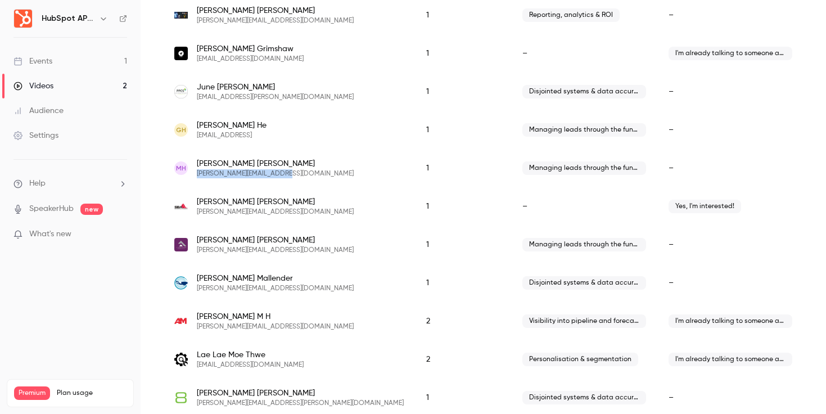
scroll to position [773, 0]
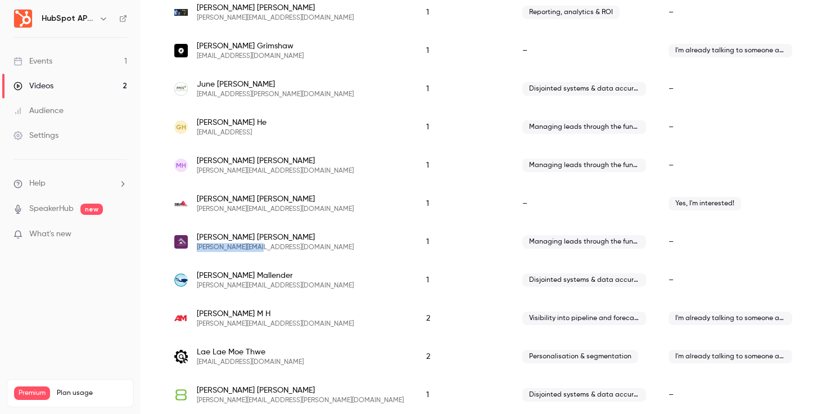
drag, startPoint x: 269, startPoint y: 248, endPoint x: 196, endPoint y: 248, distance: 73.1
click at [196, 248] on div "[PERSON_NAME] [PERSON_NAME][EMAIL_ADDRESS][DOMAIN_NAME]" at bounding box center [288, 242] width 229 height 20
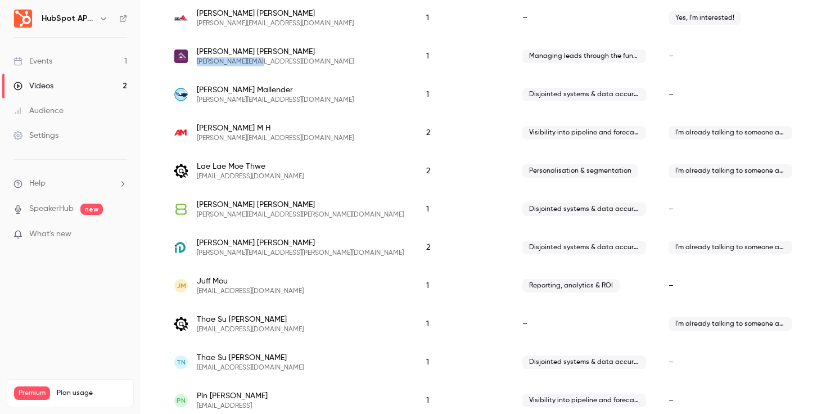
scroll to position [958, 0]
drag, startPoint x: 315, startPoint y: 179, endPoint x: 196, endPoint y: 178, distance: 119.2
click at [197, 178] on span "[EMAIL_ADDRESS][DOMAIN_NAME]" at bounding box center [250, 177] width 107 height 9
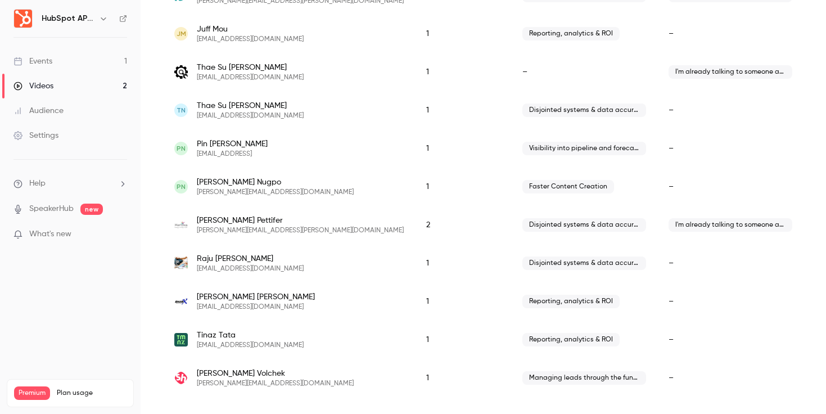
scroll to position [1212, 0]
drag, startPoint x: 243, startPoint y: 151, endPoint x: 196, endPoint y: 151, distance: 47.2
click at [196, 151] on div "PN Pin Ng [EMAIL_ADDRESS]" at bounding box center [288, 147] width 229 height 20
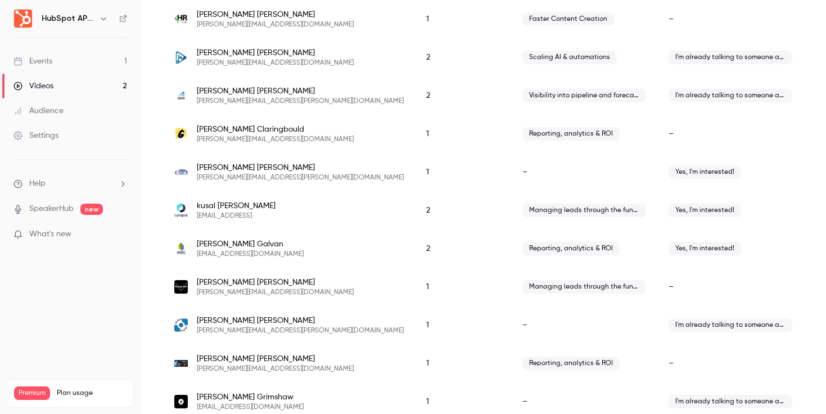
scroll to position [425, 0]
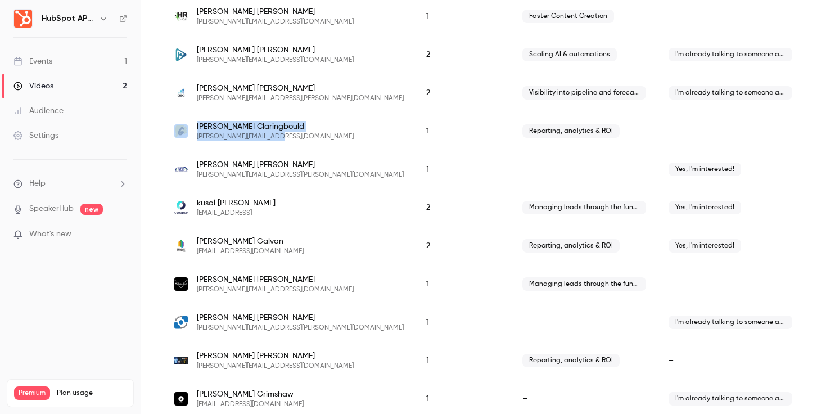
drag, startPoint x: 274, startPoint y: 138, endPoint x: 191, endPoint y: 138, distance: 82.7
click at [191, 138] on div "[PERSON_NAME] [PERSON_NAME][EMAIL_ADDRESS][DOMAIN_NAME]" at bounding box center [288, 131] width 229 height 20
click at [202, 135] on span "[PERSON_NAME][EMAIL_ADDRESS][DOMAIN_NAME]" at bounding box center [275, 136] width 157 height 9
drag, startPoint x: 197, startPoint y: 135, endPoint x: 273, endPoint y: 135, distance: 76.5
click at [273, 135] on span "[PERSON_NAME][EMAIL_ADDRESS][DOMAIN_NAME]" at bounding box center [275, 136] width 157 height 9
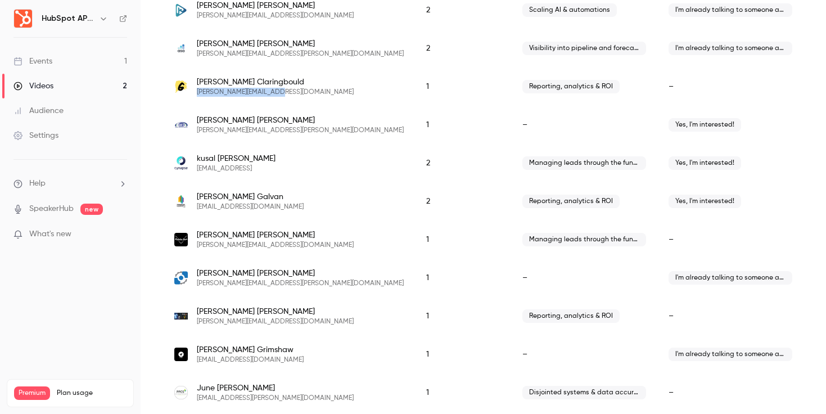
scroll to position [478, 0]
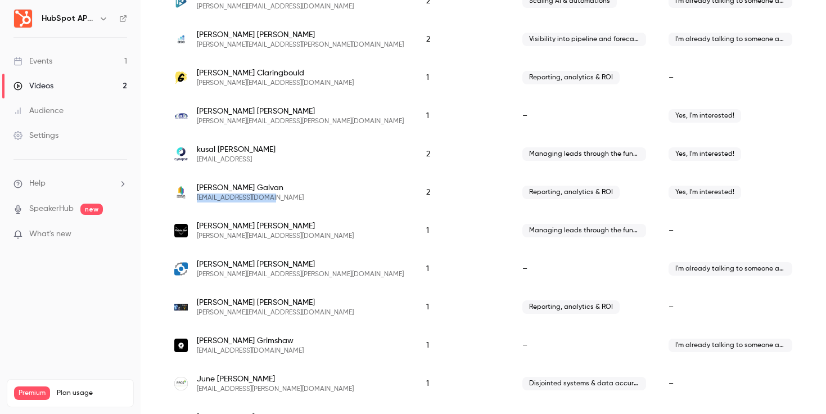
drag, startPoint x: 272, startPoint y: 198, endPoint x: 197, endPoint y: 200, distance: 75.4
click at [197, 200] on span "[EMAIL_ADDRESS][DOMAIN_NAME]" at bounding box center [250, 197] width 107 height 9
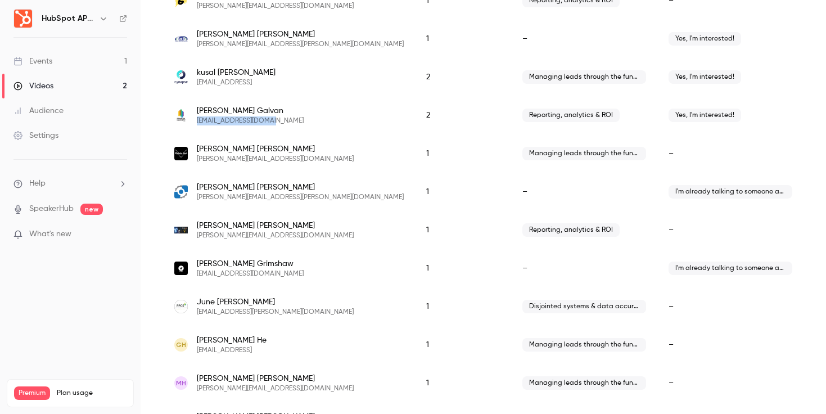
scroll to position [561, 0]
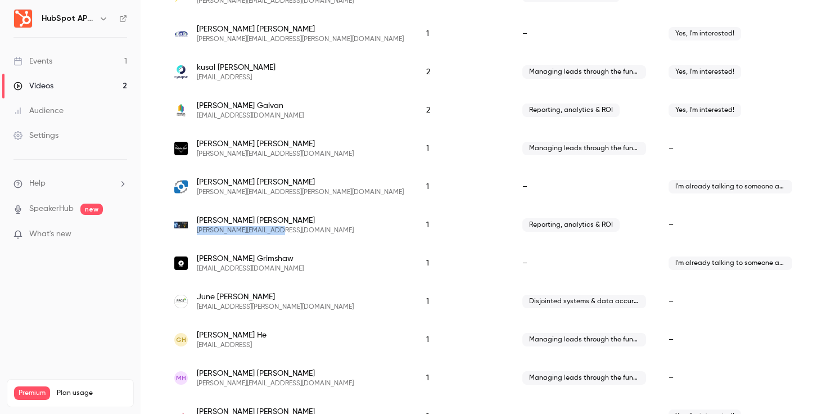
drag, startPoint x: 270, startPoint y: 229, endPoint x: 195, endPoint y: 229, distance: 75.3
click at [195, 229] on div "[PERSON_NAME] [PERSON_NAME][EMAIL_ADDRESS][DOMAIN_NAME]" at bounding box center [288, 225] width 229 height 20
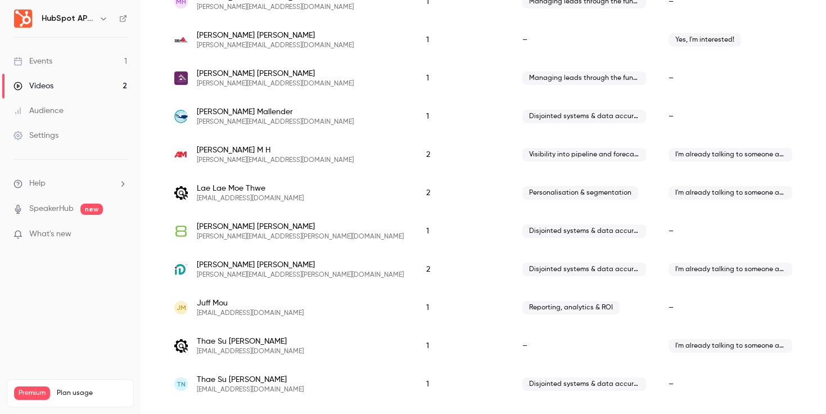
scroll to position [943, 0]
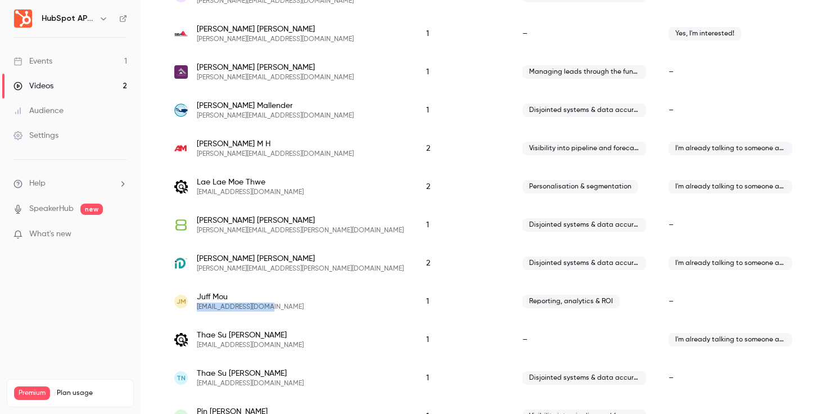
drag, startPoint x: 266, startPoint y: 306, endPoint x: 196, endPoint y: 307, distance: 70.3
click at [196, 307] on div "JM Juff Mou [EMAIL_ADDRESS][DOMAIN_NAME]" at bounding box center [288, 301] width 229 height 20
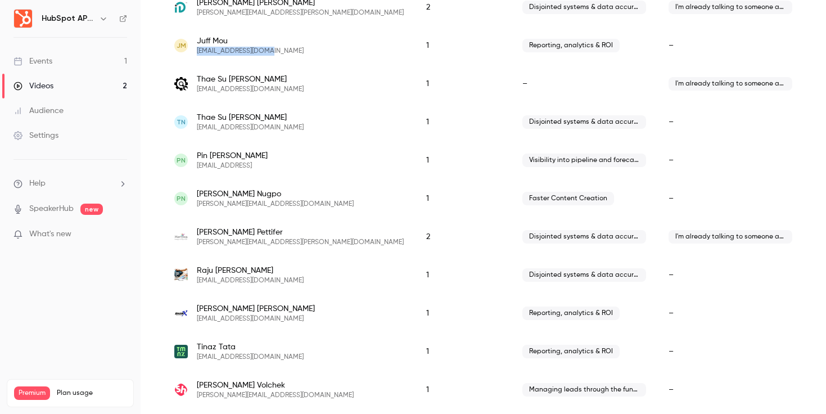
scroll to position [1212, 0]
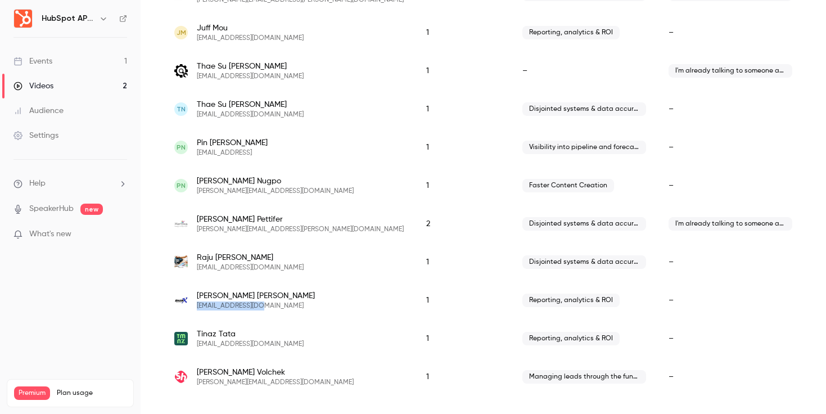
drag, startPoint x: 268, startPoint y: 307, endPoint x: 198, endPoint y: 306, distance: 69.7
click at [198, 306] on div "[PERSON_NAME] [EMAIL_ADDRESS][DOMAIN_NAME]" at bounding box center [288, 300] width 229 height 20
drag, startPoint x: 264, startPoint y: 344, endPoint x: 197, endPoint y: 345, distance: 66.4
click at [197, 345] on span "[EMAIL_ADDRESS][DOMAIN_NAME]" at bounding box center [250, 344] width 107 height 9
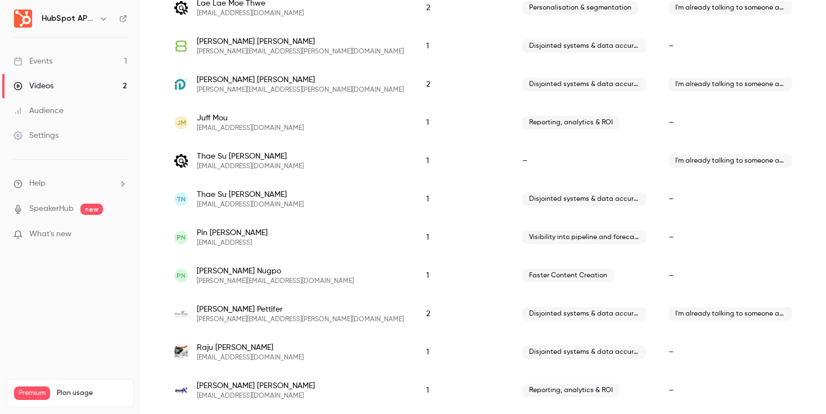
scroll to position [1121, 0]
drag, startPoint x: 264, startPoint y: 205, endPoint x: 184, endPoint y: 208, distance: 79.9
click at [184, 208] on div "TN Thae [PERSON_NAME] [EMAIL_ADDRESS][DOMAIN_NAME]" at bounding box center [288, 200] width 229 height 20
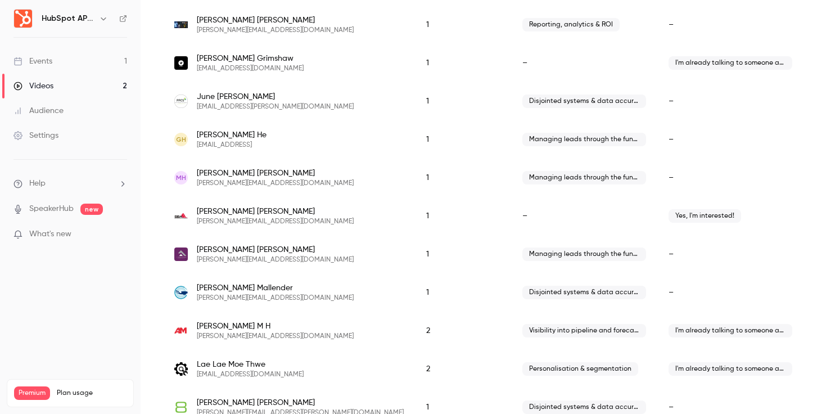
scroll to position [754, 0]
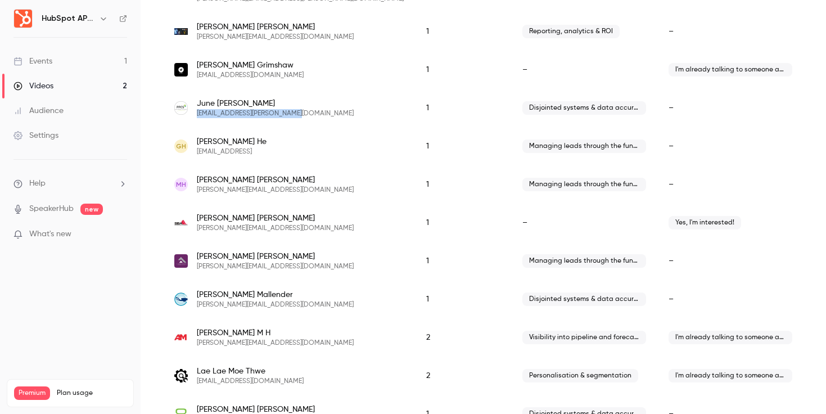
drag, startPoint x: 284, startPoint y: 116, endPoint x: 196, endPoint y: 115, distance: 88.3
click at [196, 115] on div "[PERSON_NAME] [EMAIL_ADDRESS][PERSON_NAME][DOMAIN_NAME]" at bounding box center [288, 108] width 229 height 20
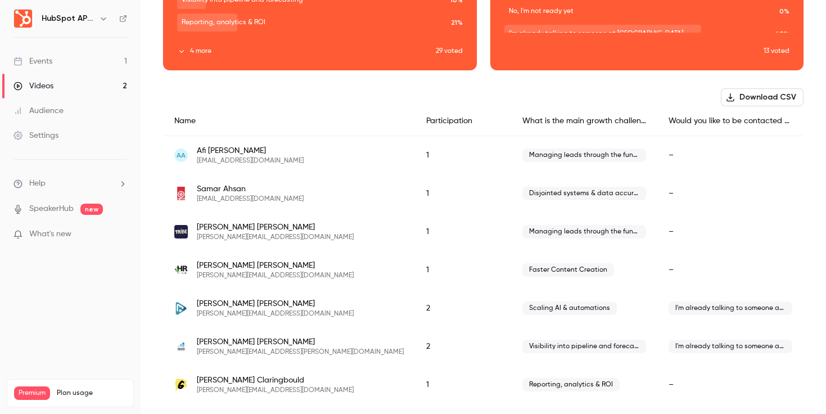
scroll to position [175, 0]
